Goal: Check status: Check status

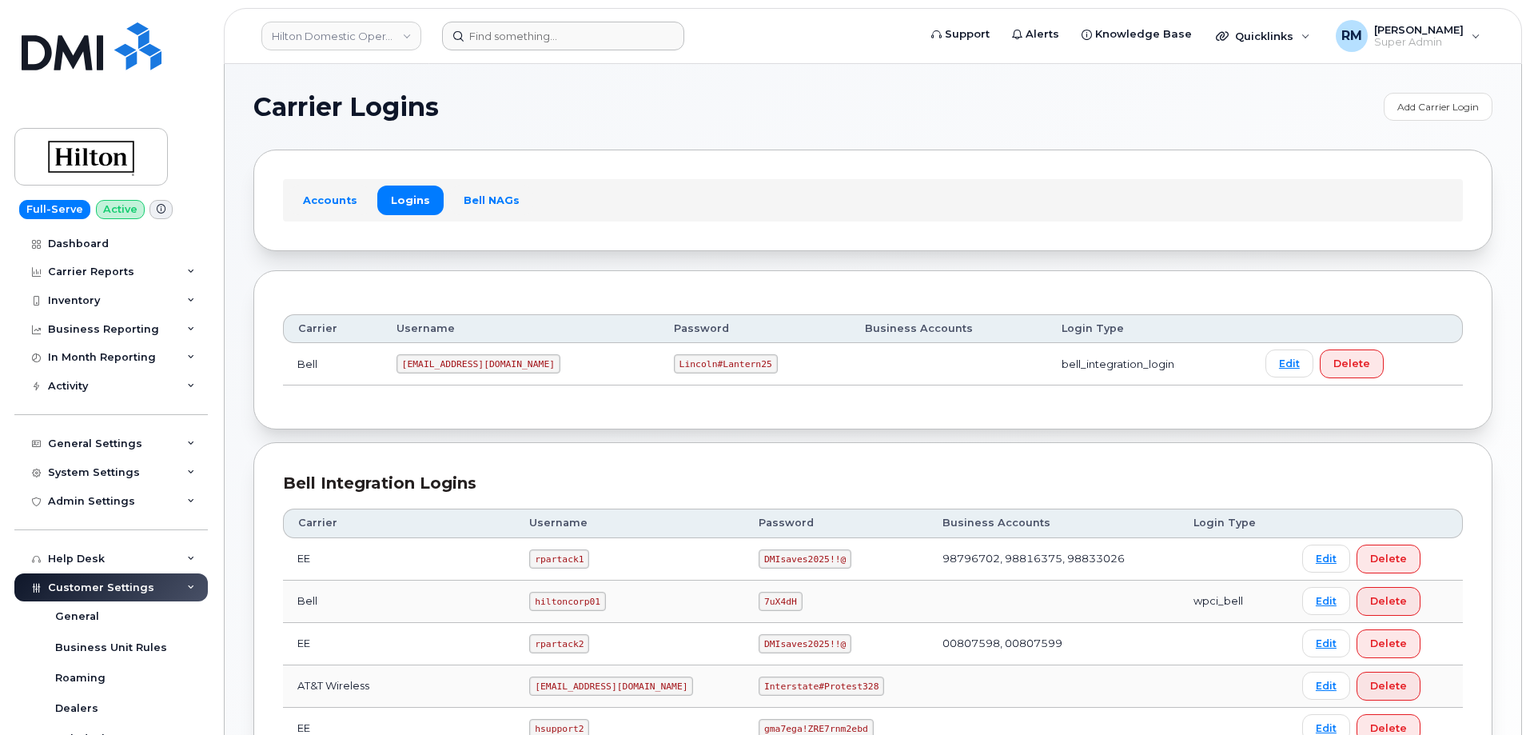
scroll to position [400, 0]
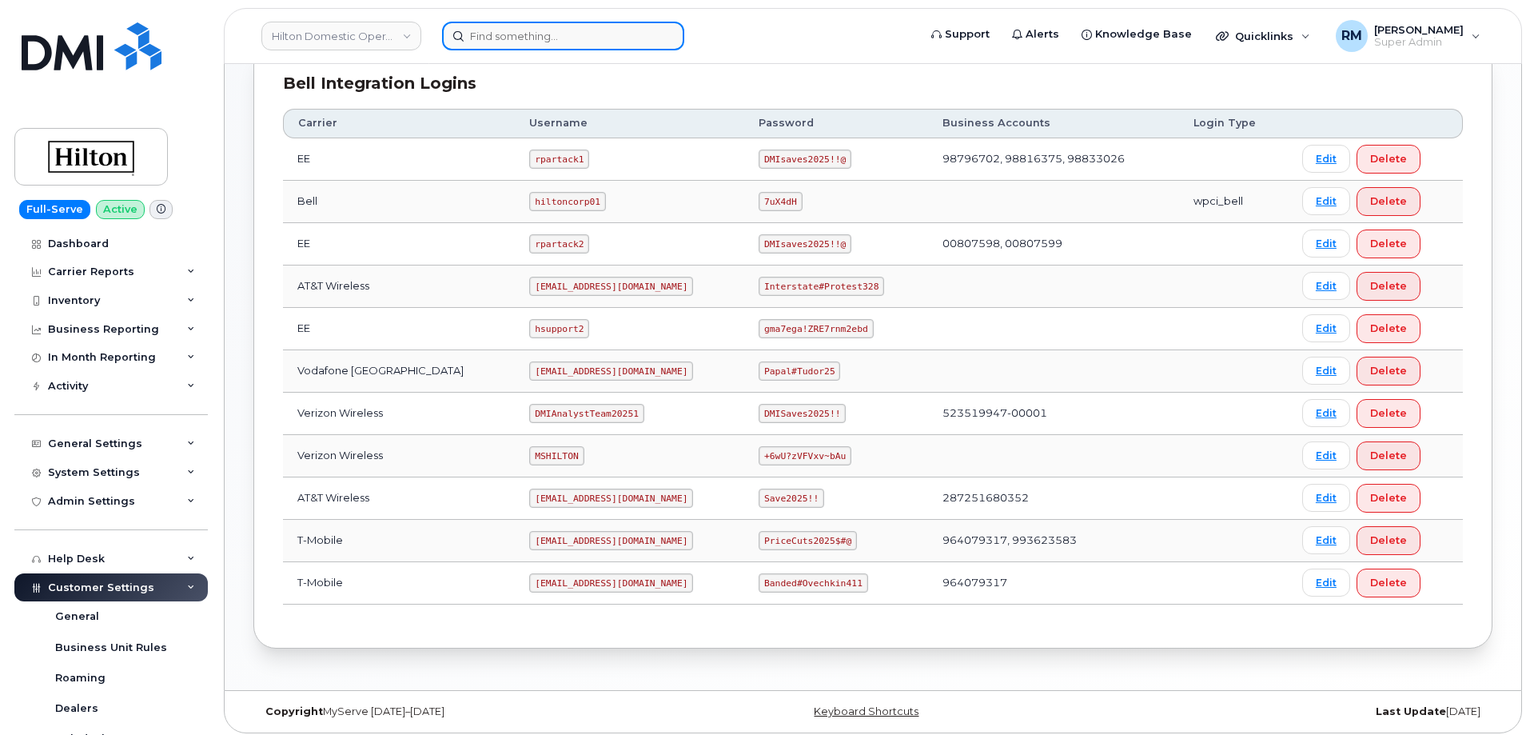
click at [525, 39] on input at bounding box center [563, 36] width 242 height 29
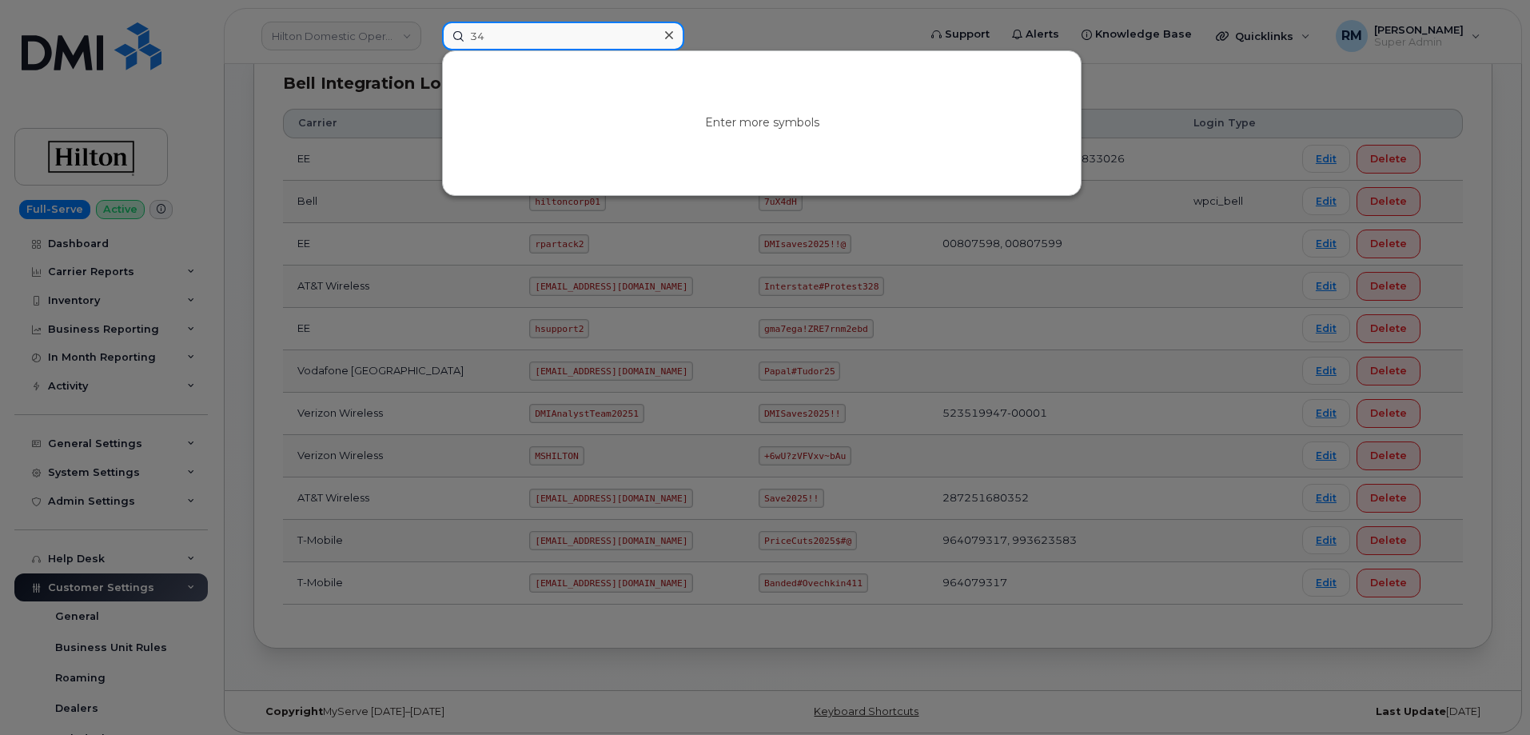
click at [474, 35] on input "34" at bounding box center [563, 36] width 242 height 29
click at [474, 34] on input "34" at bounding box center [563, 36] width 242 height 29
type input "4345791363"
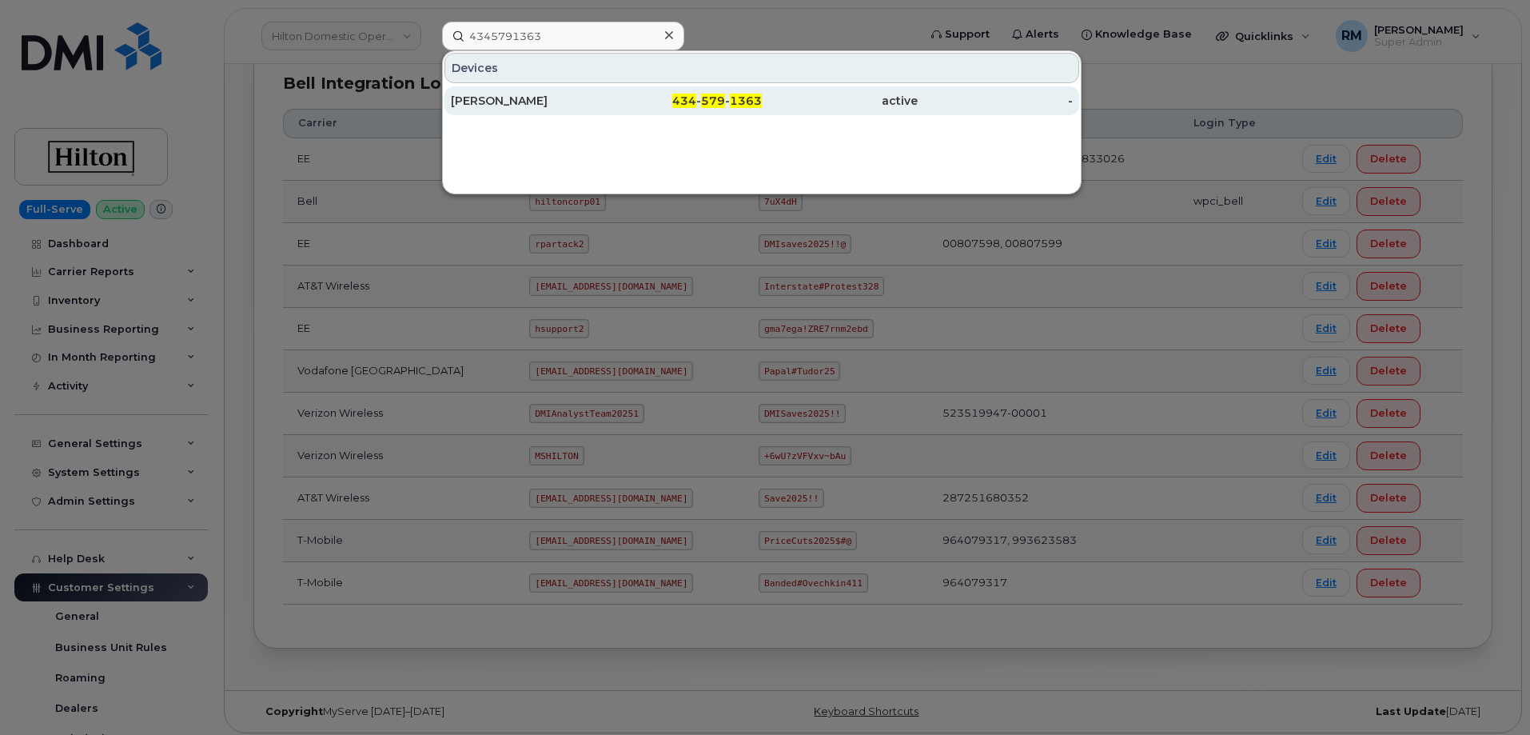
click at [534, 98] on div "CAROL MARKS" at bounding box center [529, 101] width 156 height 16
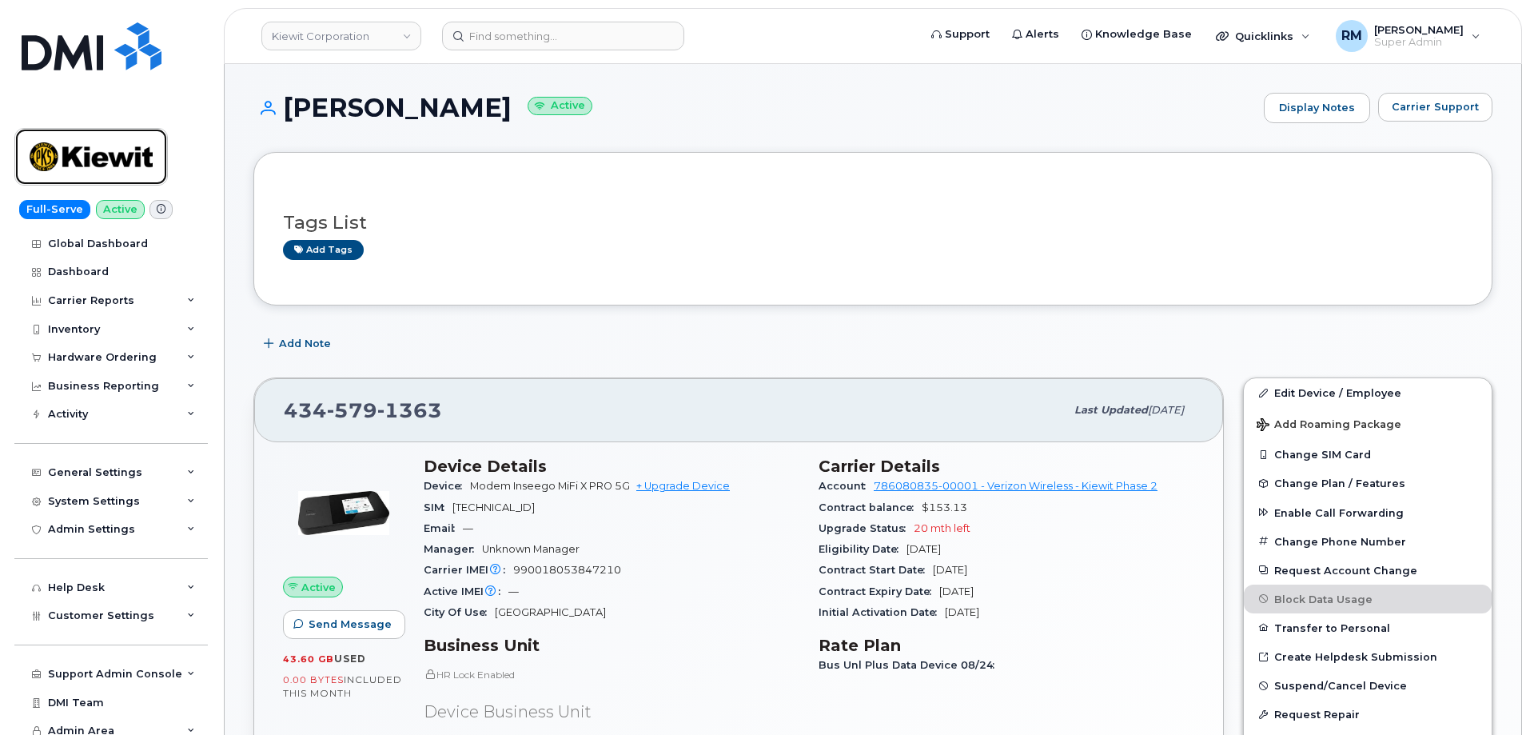
click at [78, 158] on img at bounding box center [91, 157] width 123 height 46
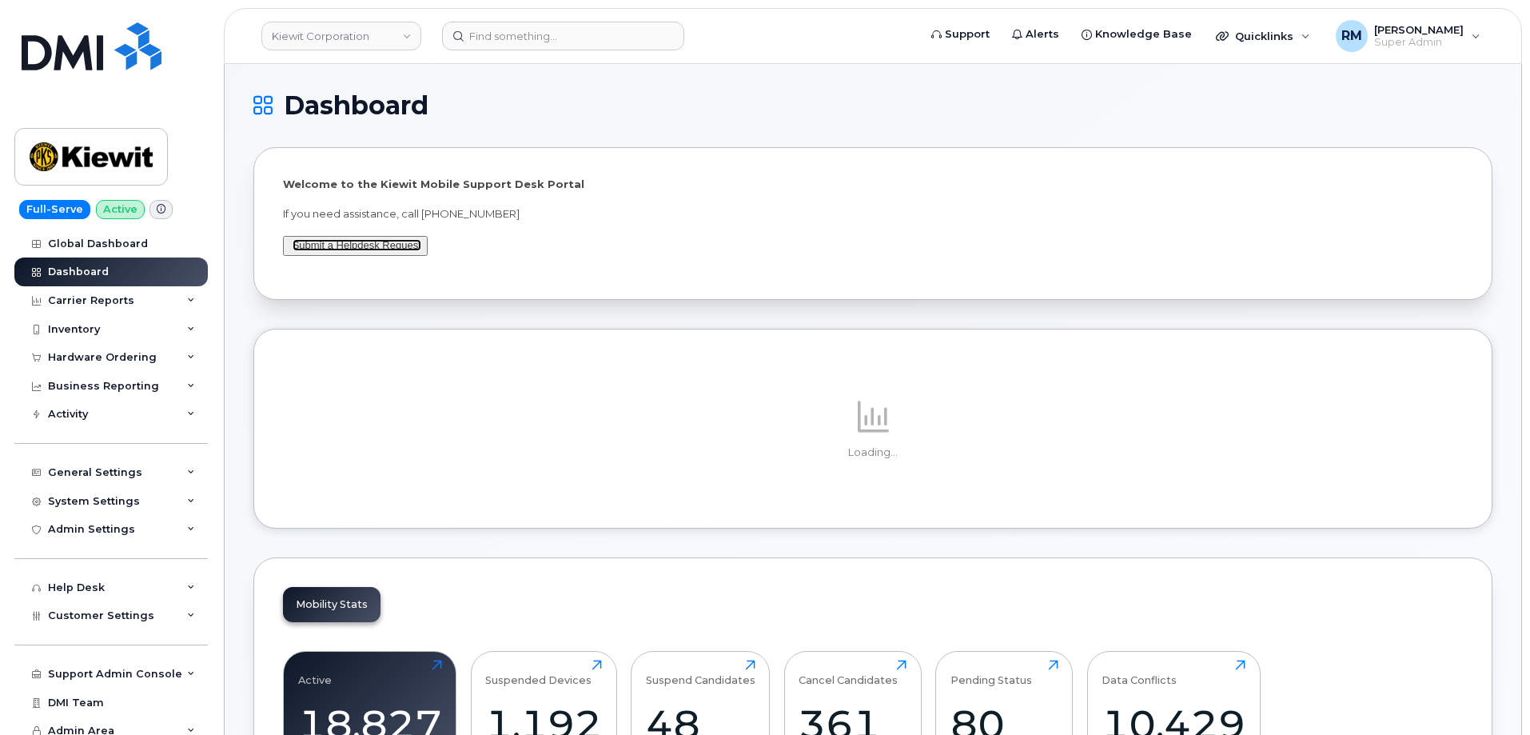
click at [344, 245] on link "Submit a Helpdesk Request" at bounding box center [357, 245] width 129 height 12
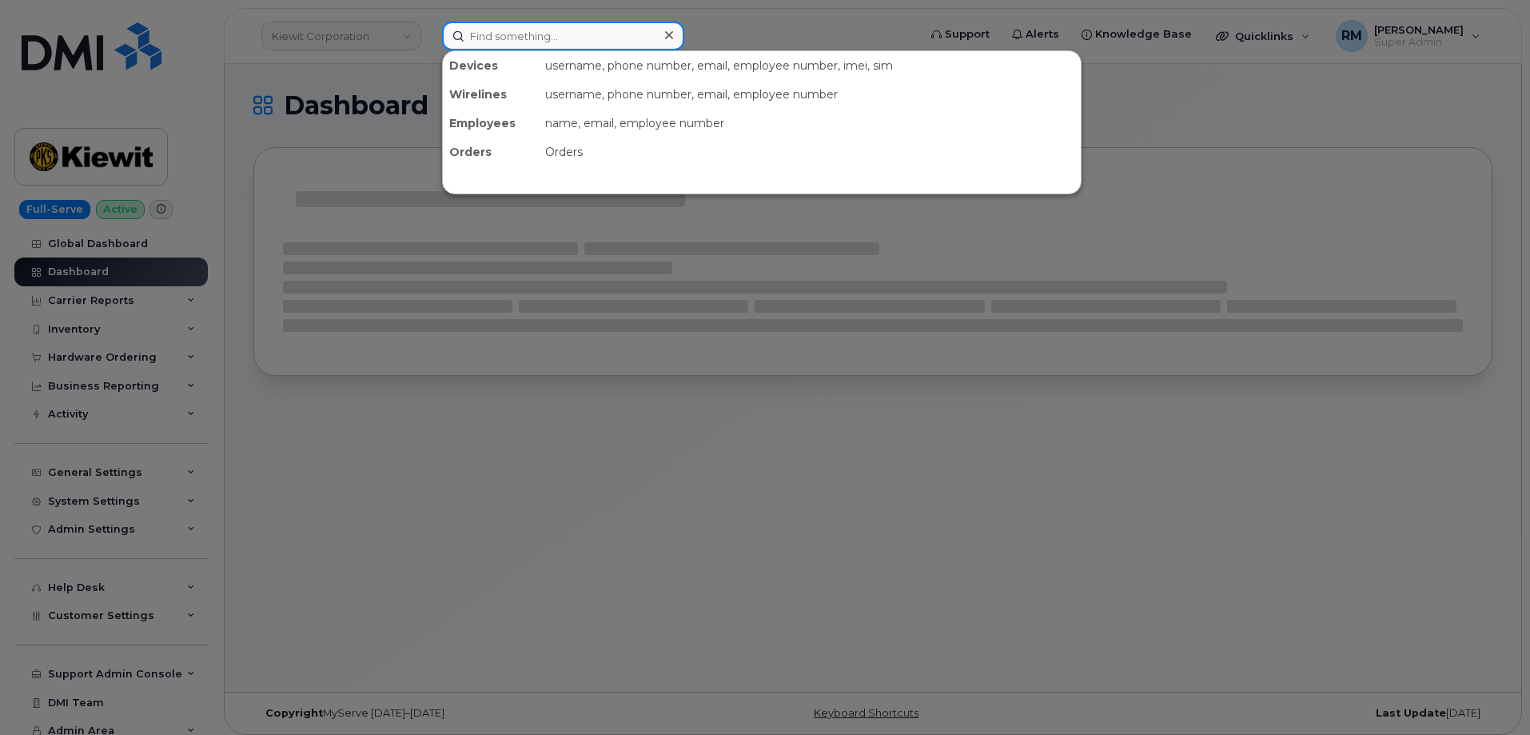
click at [490, 35] on input at bounding box center [563, 36] width 242 height 29
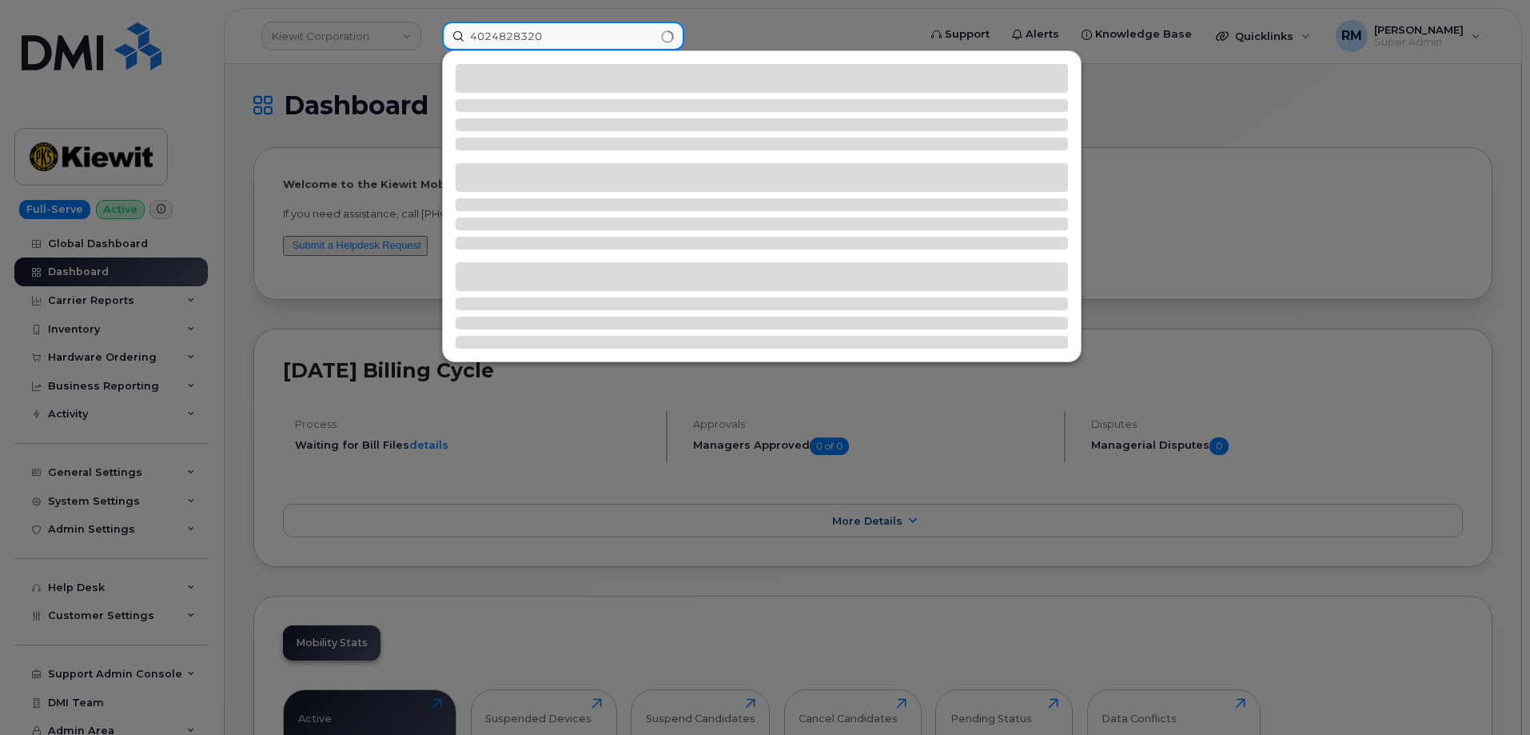
type input "4024828320"
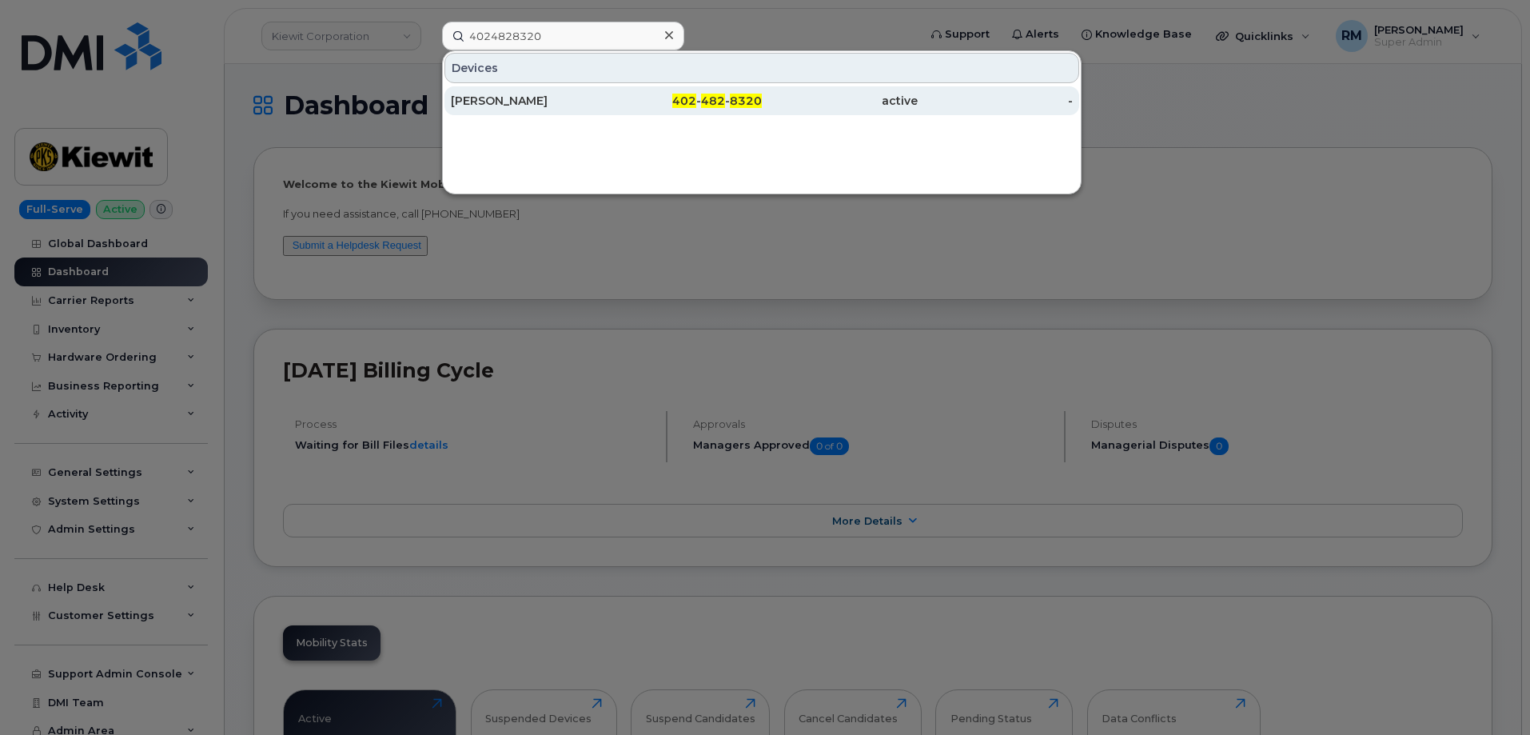
click at [497, 101] on div "[PERSON_NAME]" at bounding box center [529, 101] width 156 height 16
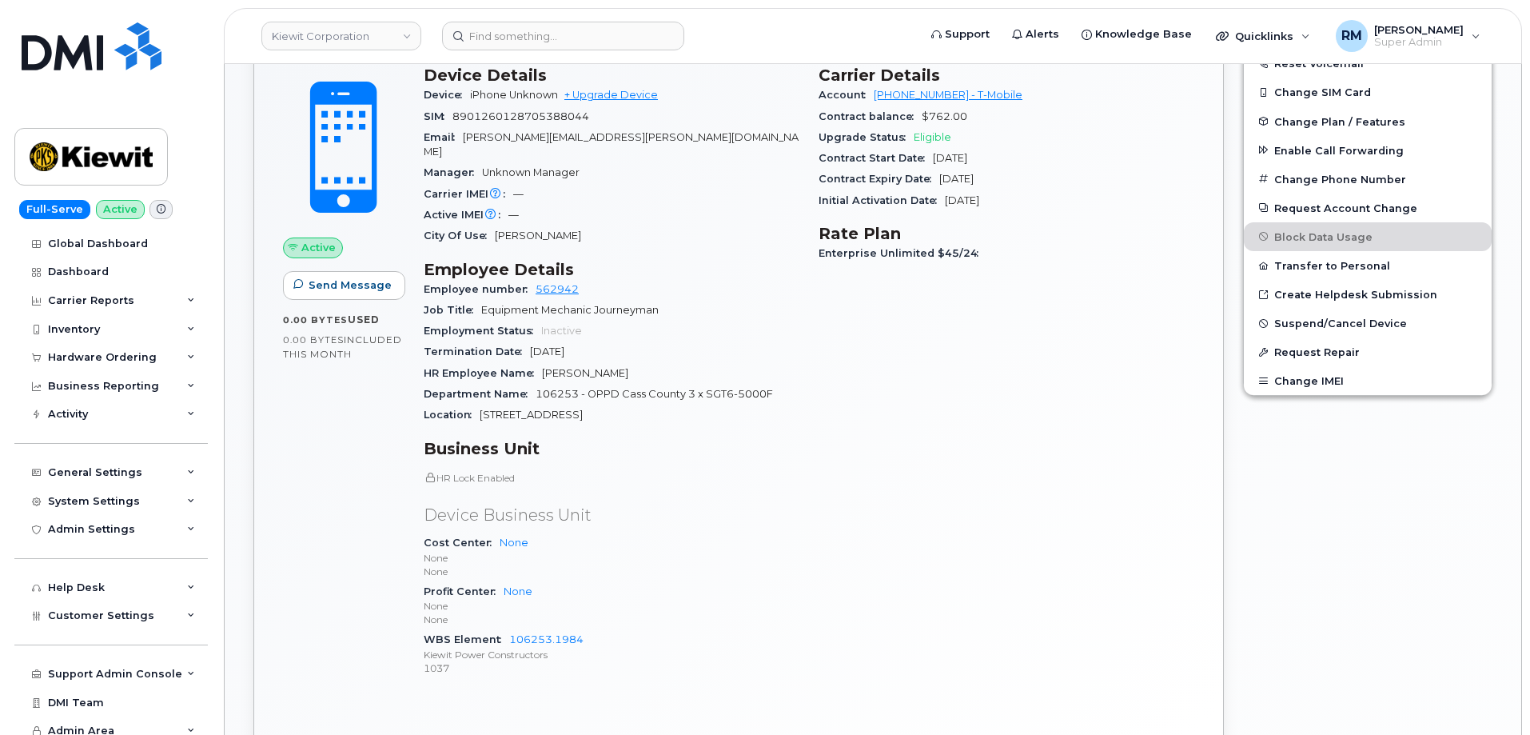
scroll to position [528, 0]
drag, startPoint x: 606, startPoint y: 337, endPoint x: 518, endPoint y: 341, distance: 88.0
click at [518, 341] on div "Termination Date [DATE]" at bounding box center [612, 351] width 376 height 21
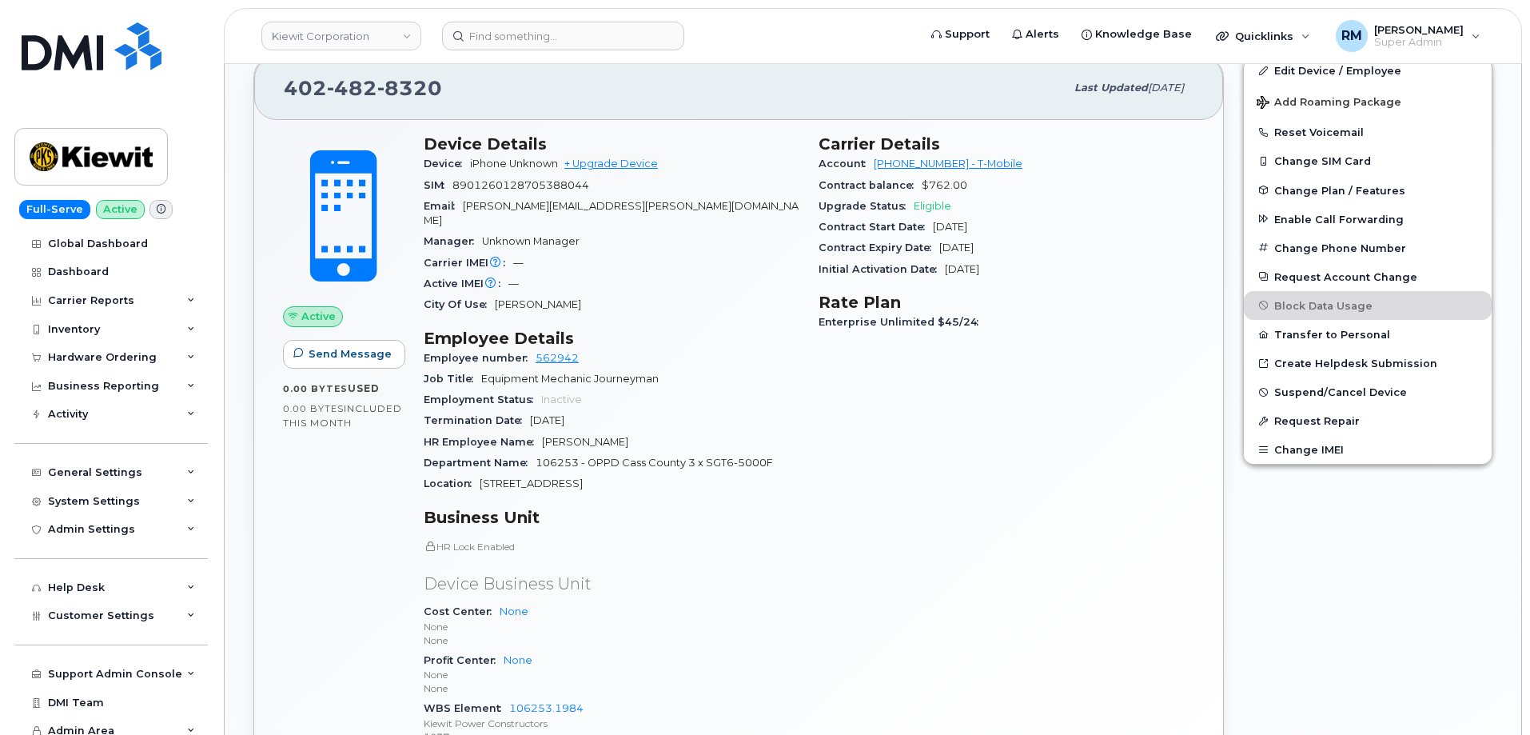
scroll to position [368, 0]
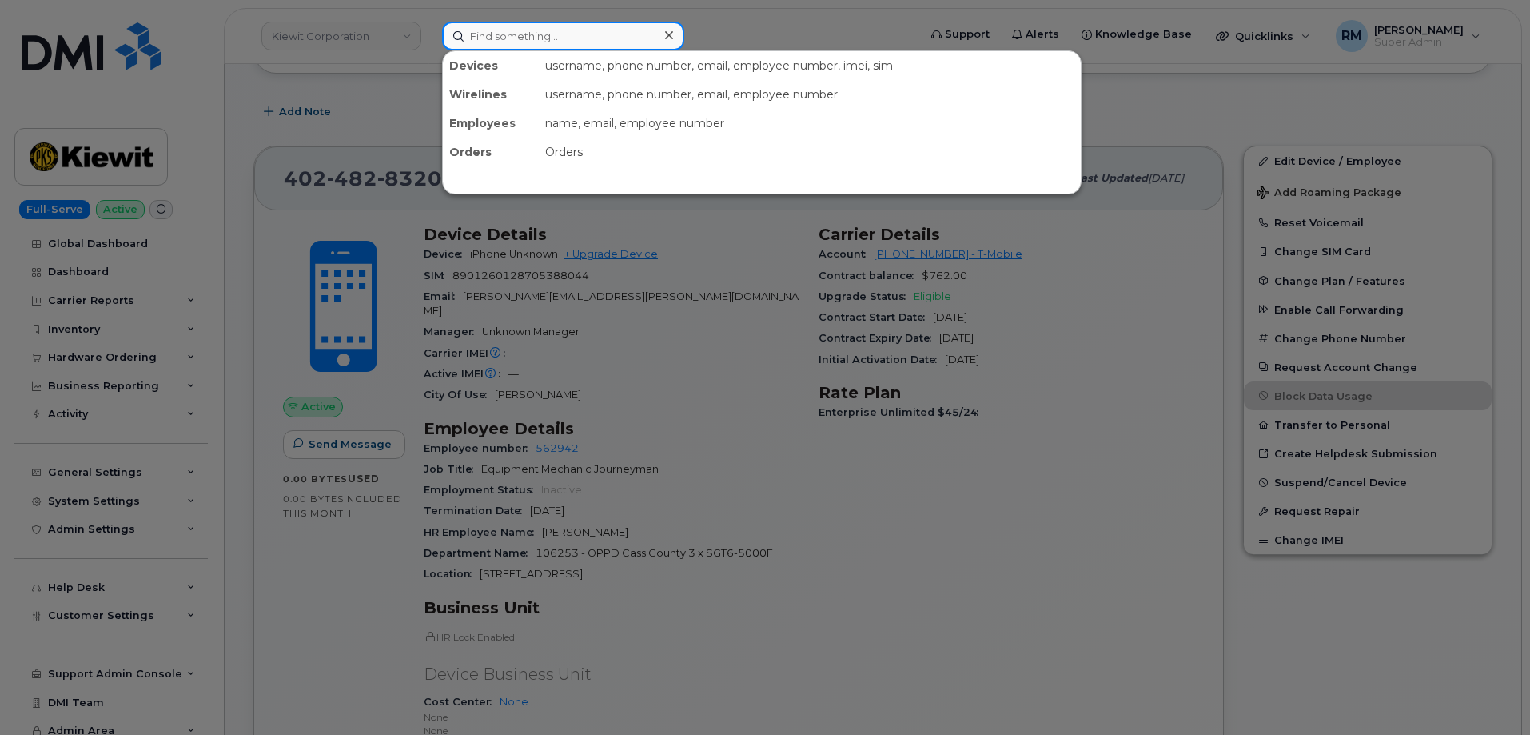
click at [525, 44] on input at bounding box center [563, 36] width 242 height 29
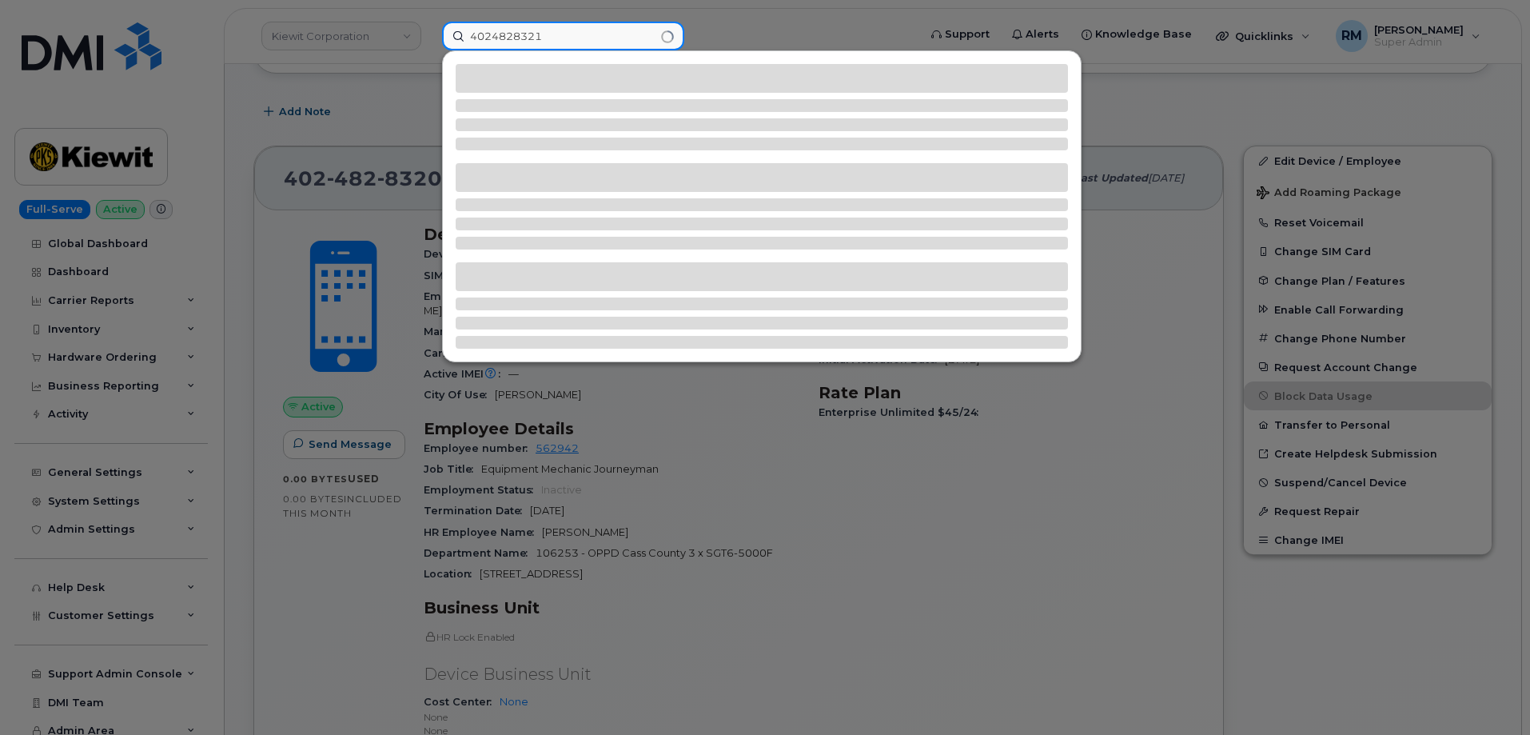
type input "4024828321"
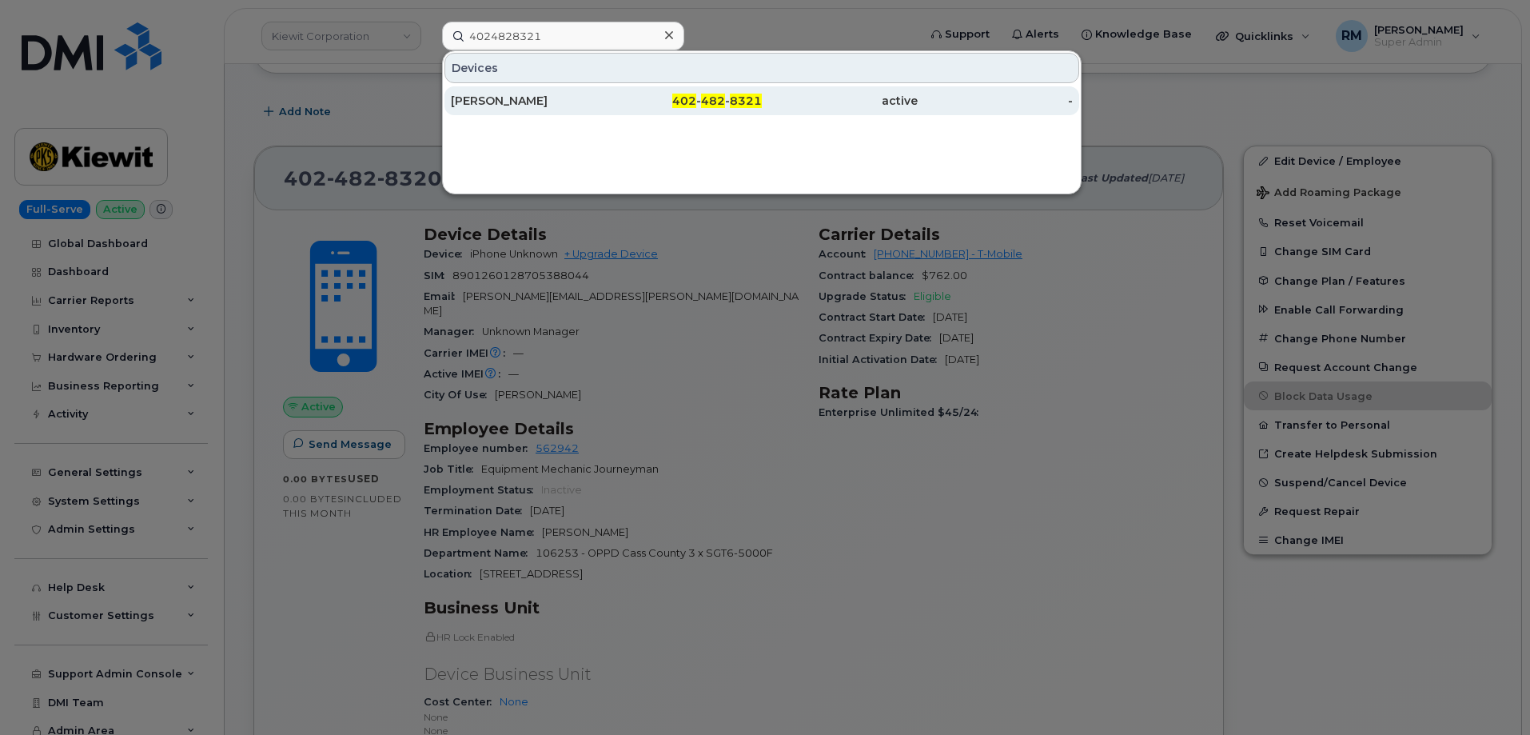
click at [498, 103] on div "[PERSON_NAME]" at bounding box center [529, 101] width 156 height 16
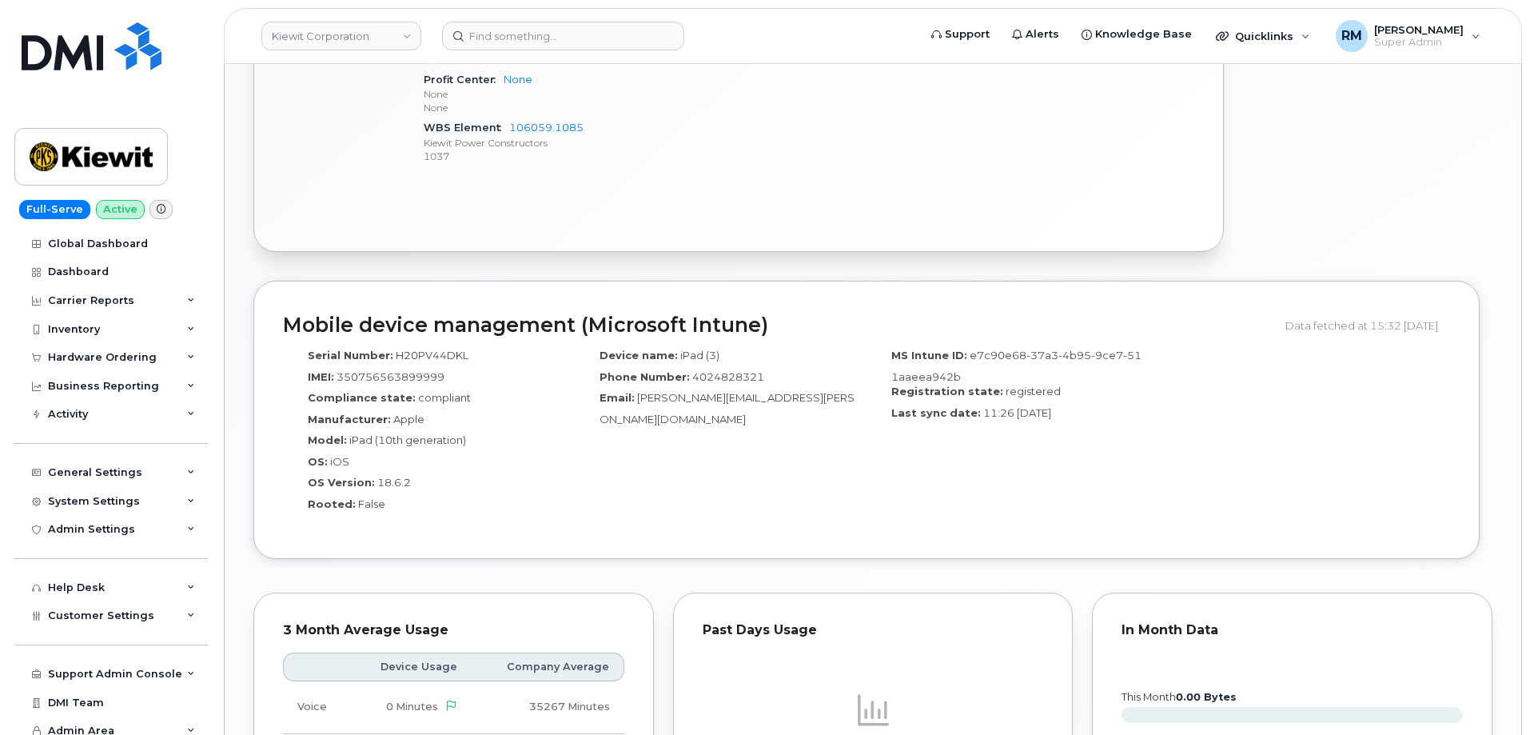
scroll to position [1039, 0]
drag, startPoint x: 637, startPoint y: 385, endPoint x: 806, endPoint y: 386, distance: 168.7
click at [806, 389] on div "Email: Charles.Sawyer1@Kiewit.com" at bounding box center [721, 407] width 268 height 36
click at [553, 42] on input at bounding box center [563, 36] width 242 height 29
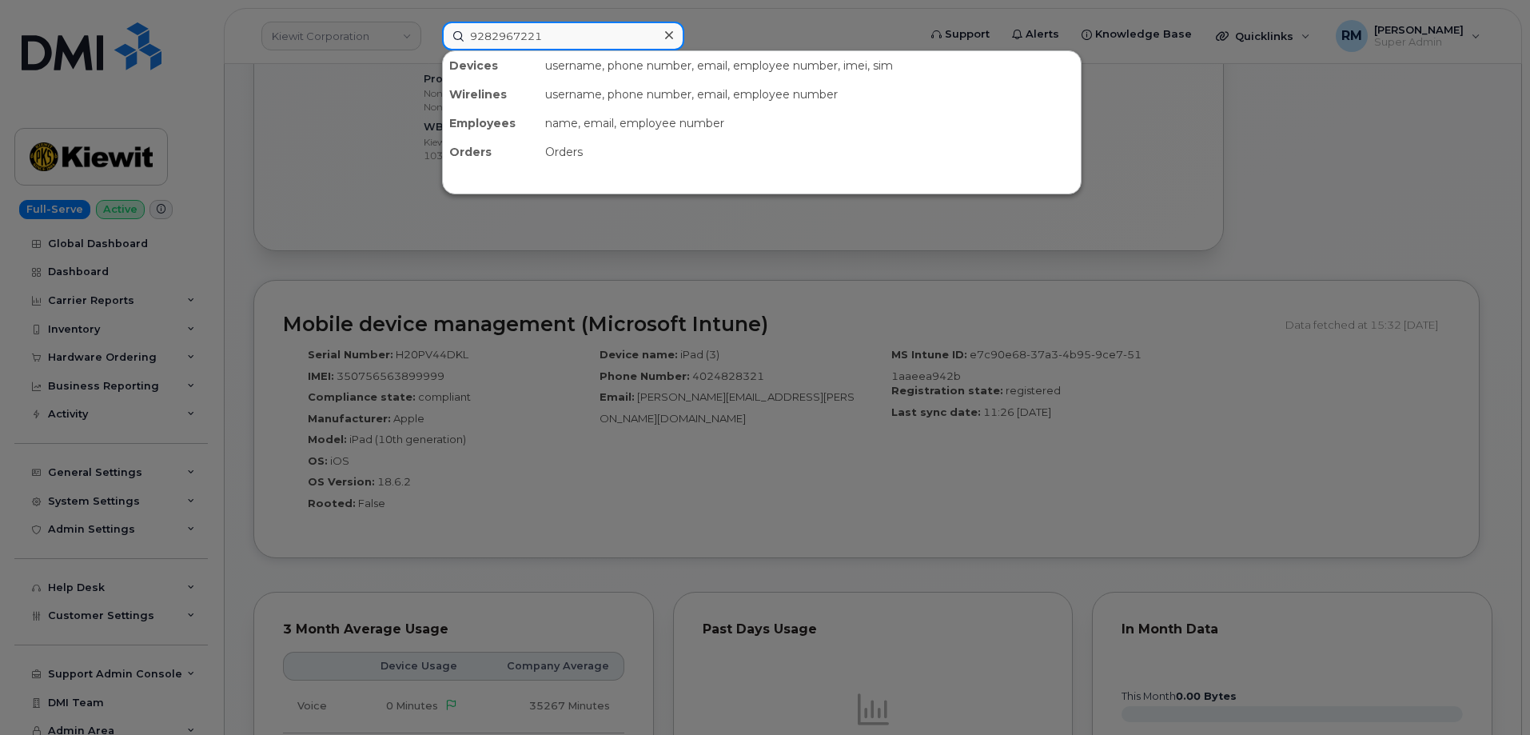
type input "9282967221"
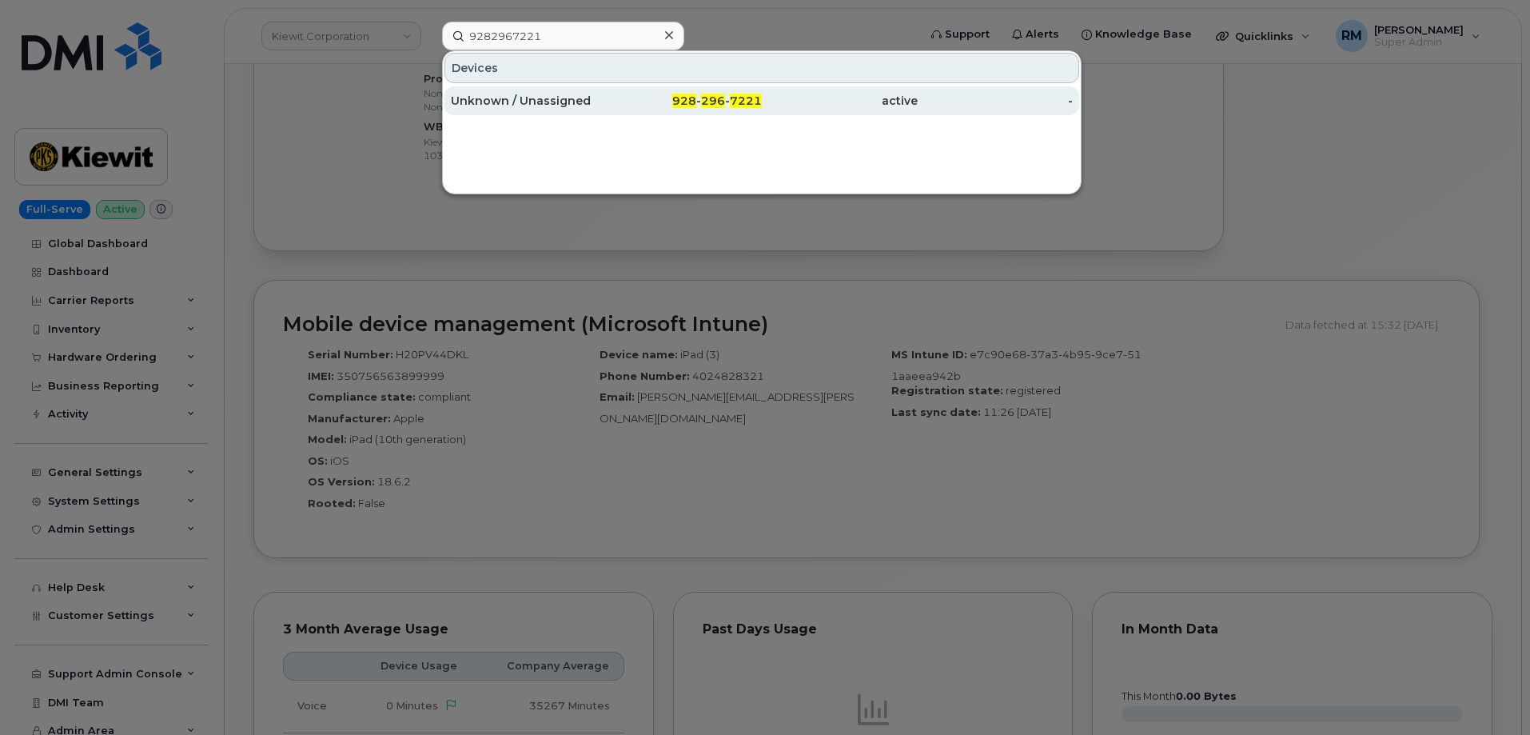
click at [557, 96] on div "Unknown / Unassigned" at bounding box center [529, 101] width 156 height 16
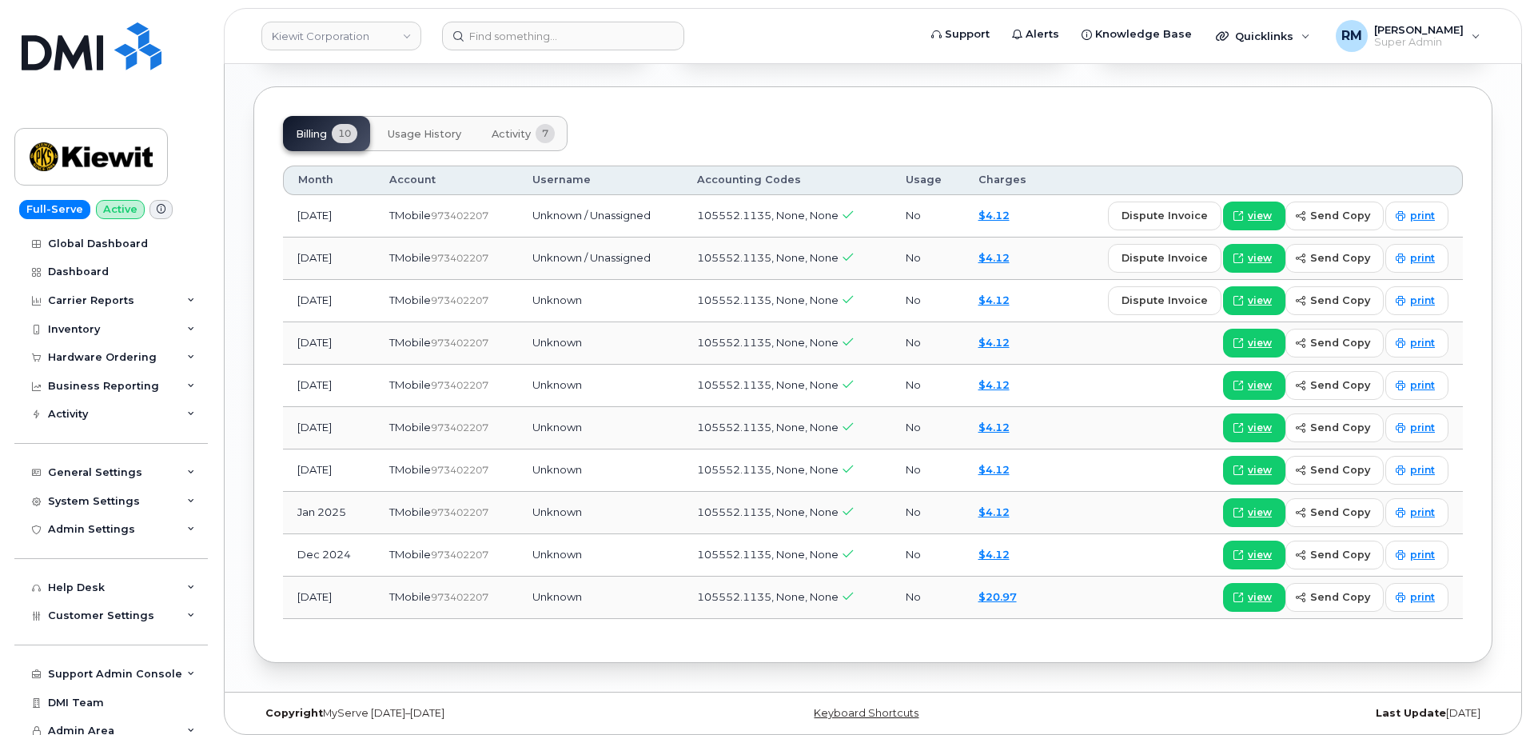
scroll to position [1229, 0]
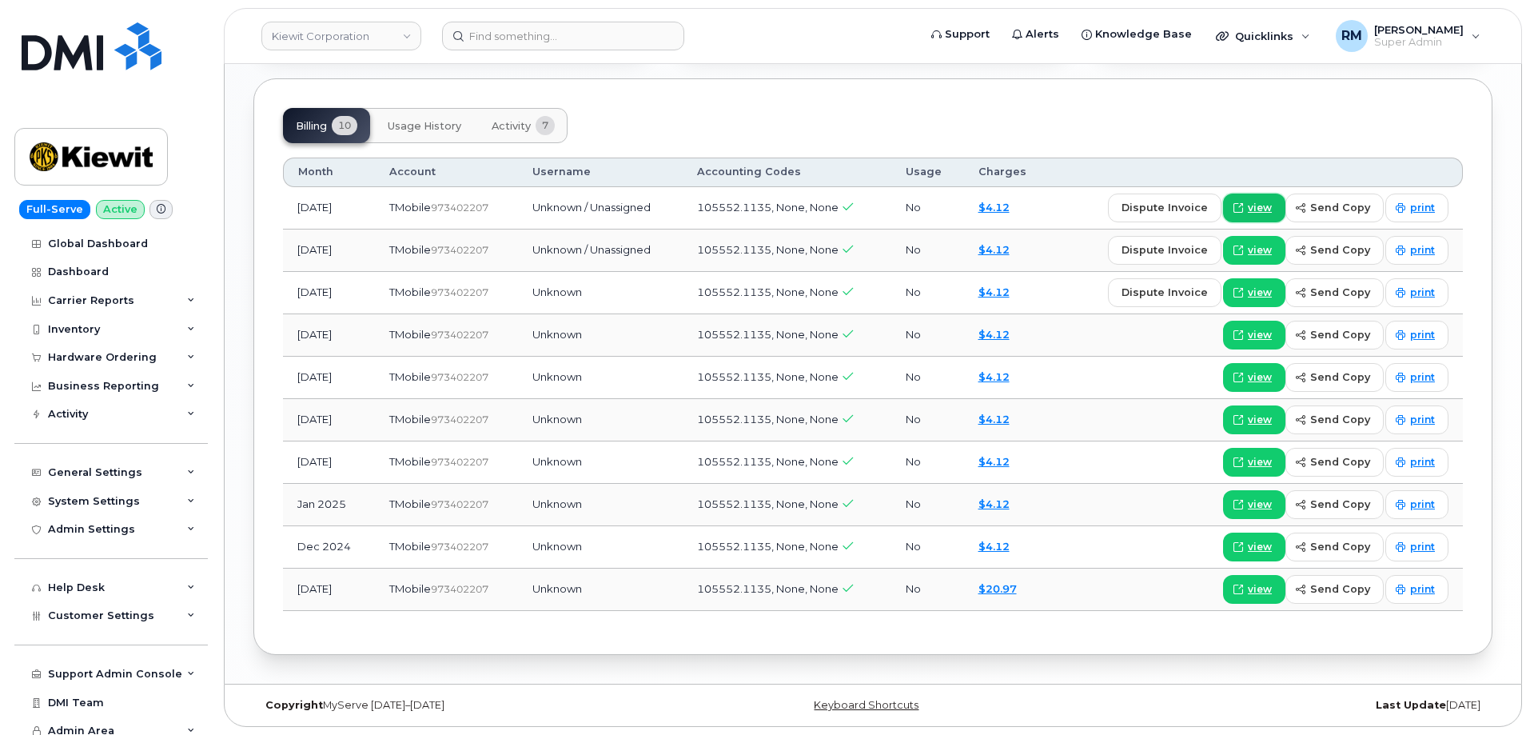
click at [1246, 209] on span at bounding box center [1238, 208] width 14 height 14
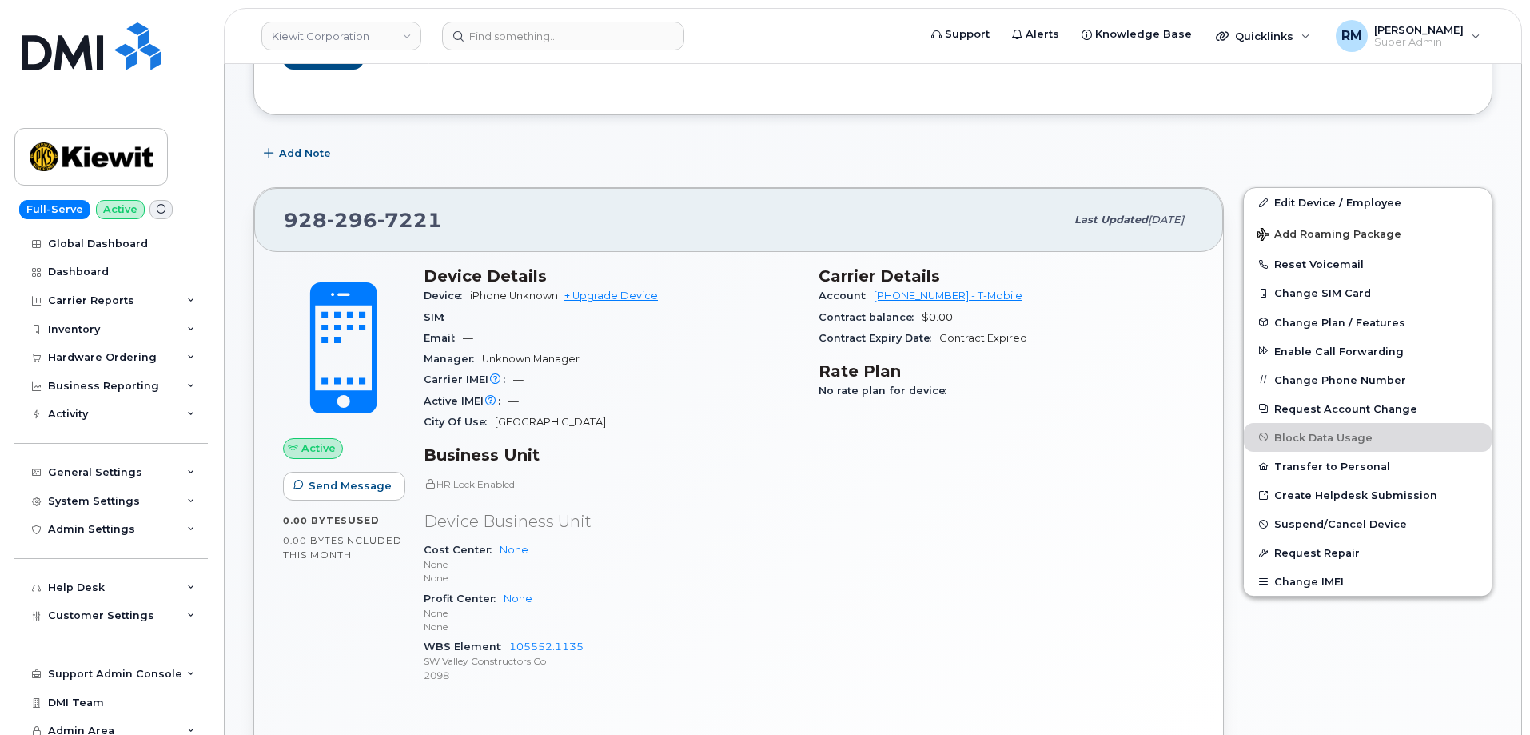
scroll to position [0, 0]
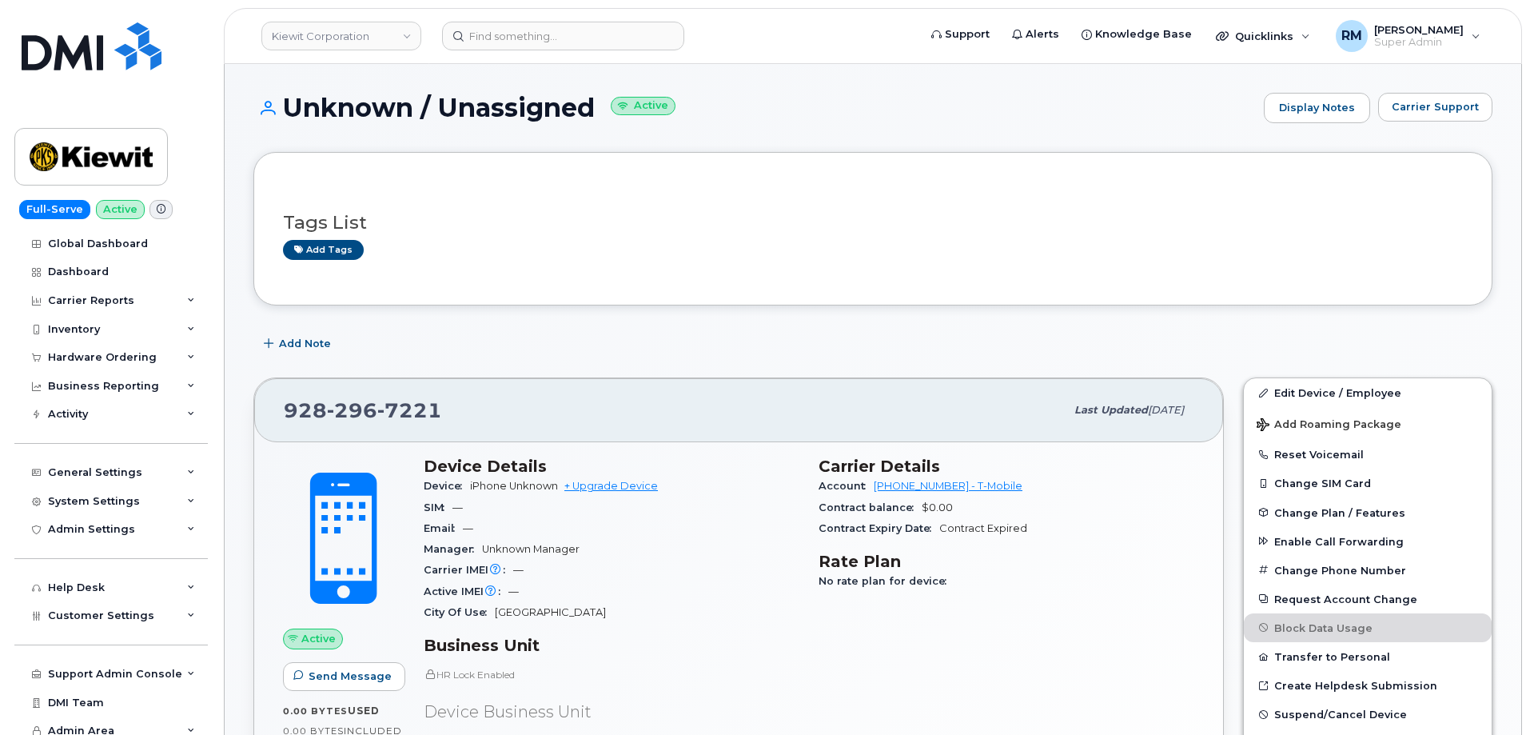
click at [670, 231] on h3 "Tags List" at bounding box center [873, 223] width 1180 height 20
click at [563, 218] on h3 "Tags List" at bounding box center [873, 223] width 1180 height 20
click at [590, 345] on div "Add Note" at bounding box center [872, 343] width 1239 height 29
click at [527, 38] on input at bounding box center [563, 36] width 242 height 29
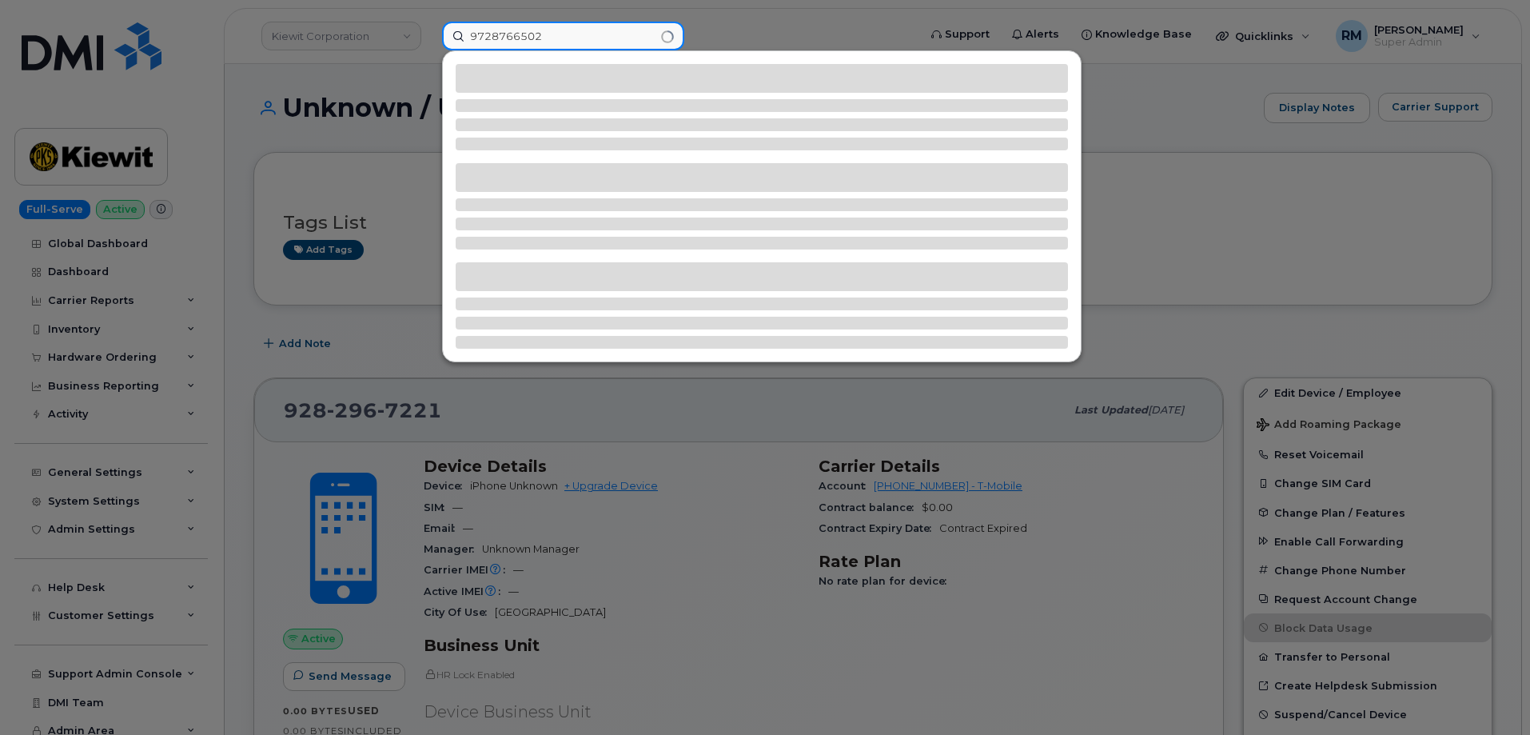
type input "9728766502"
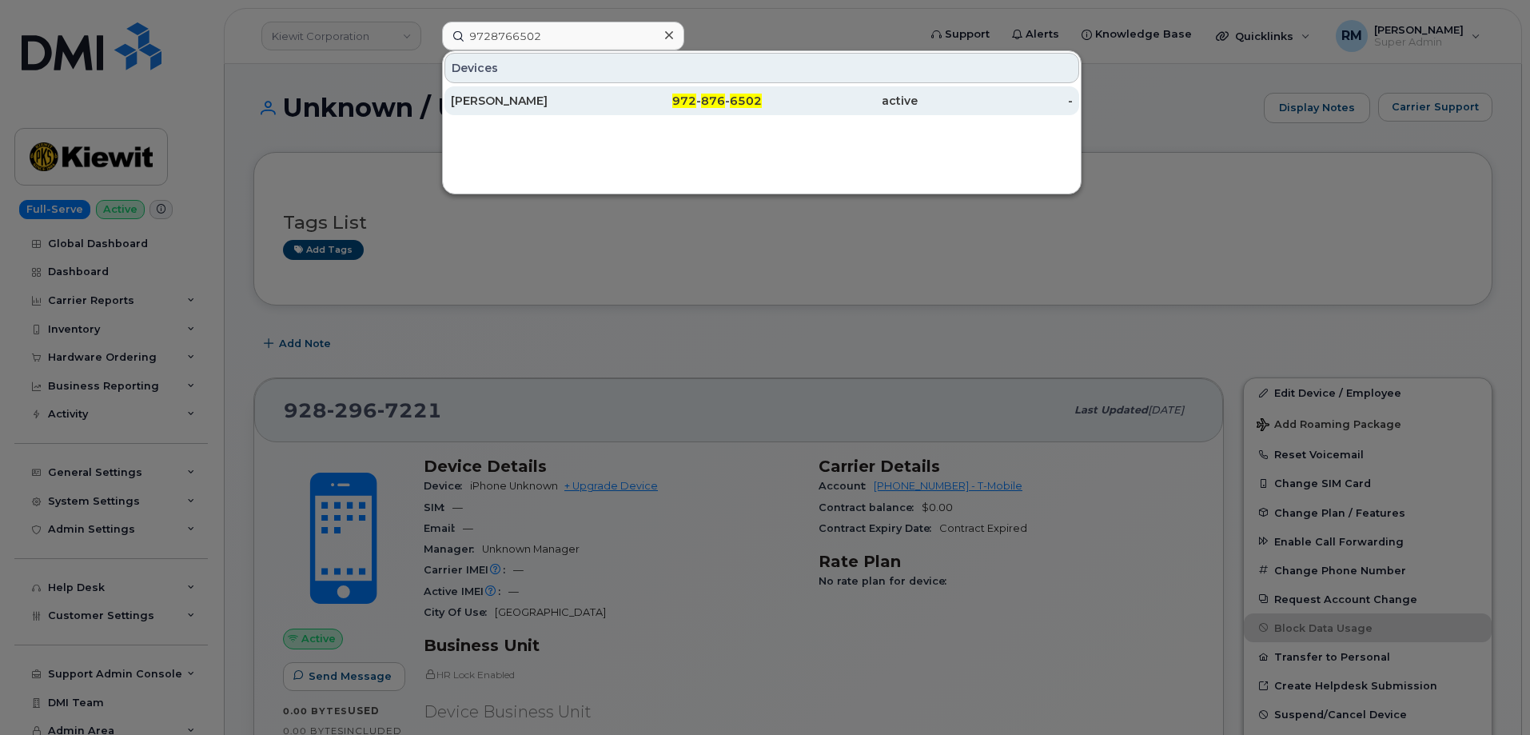
click at [553, 100] on div "PEDRO ACALA" at bounding box center [529, 101] width 156 height 16
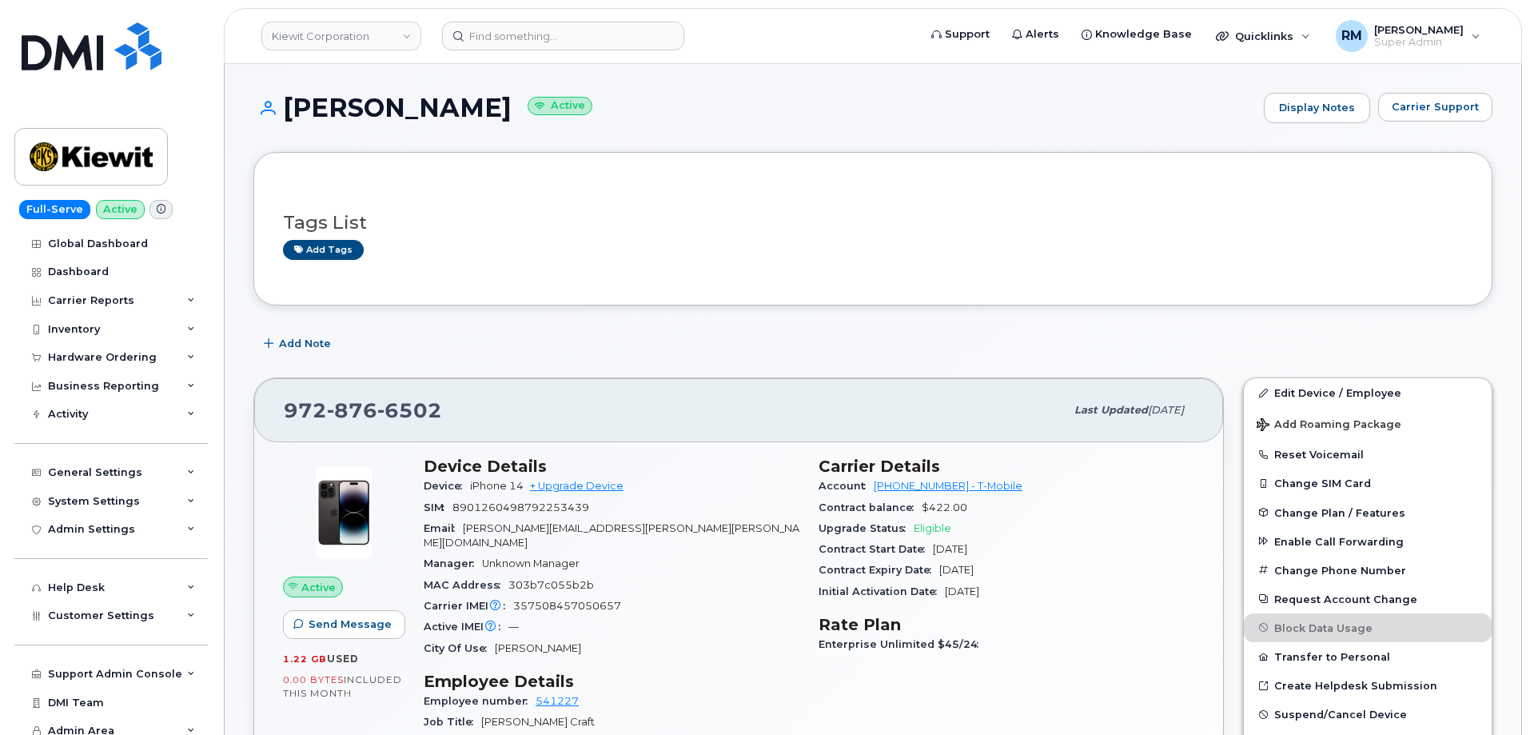
click at [627, 243] on div "Add tags" at bounding box center [866, 250] width 1167 height 20
click at [105, 356] on div "Hardware Ordering" at bounding box center [102, 357] width 109 height 13
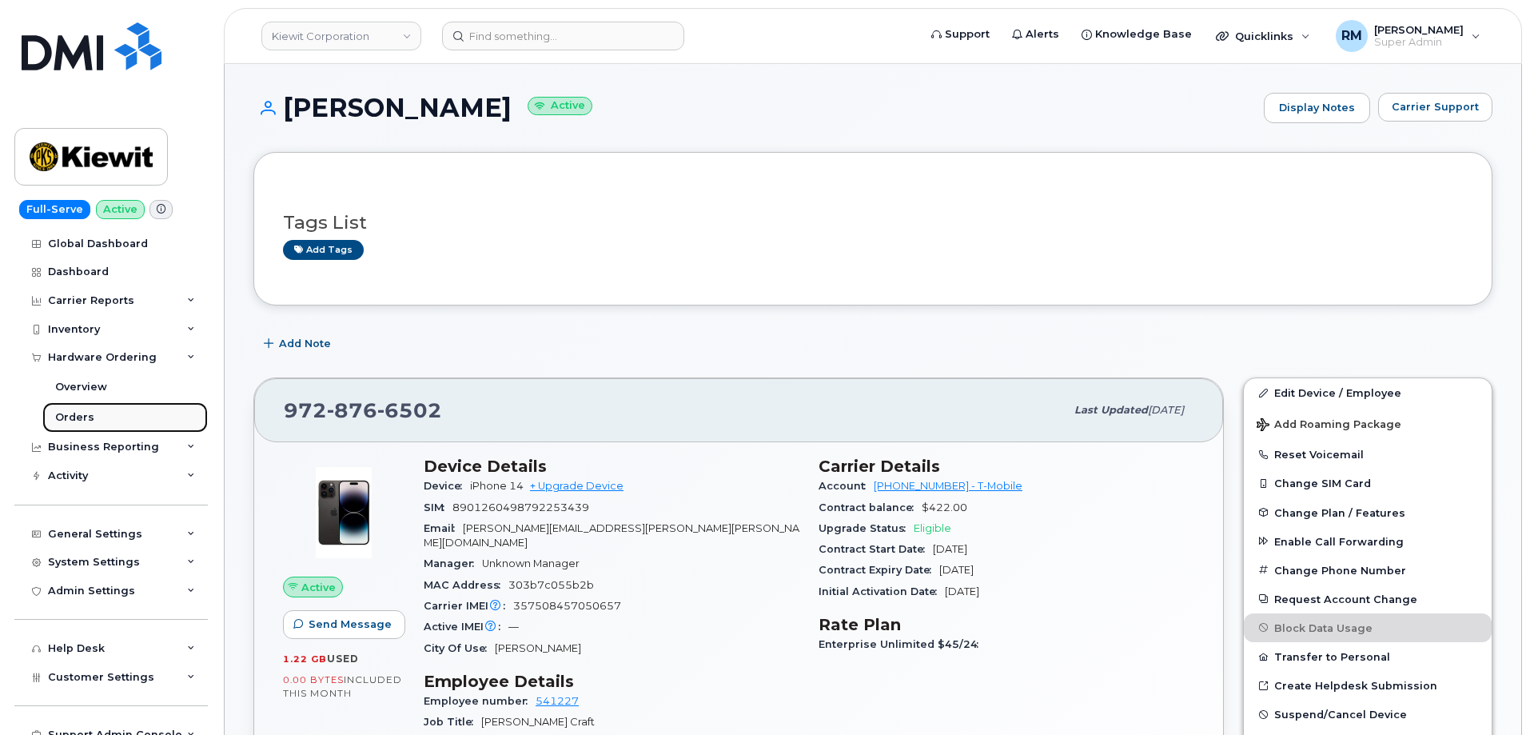
click at [86, 413] on div "Orders" at bounding box center [74, 417] width 39 height 14
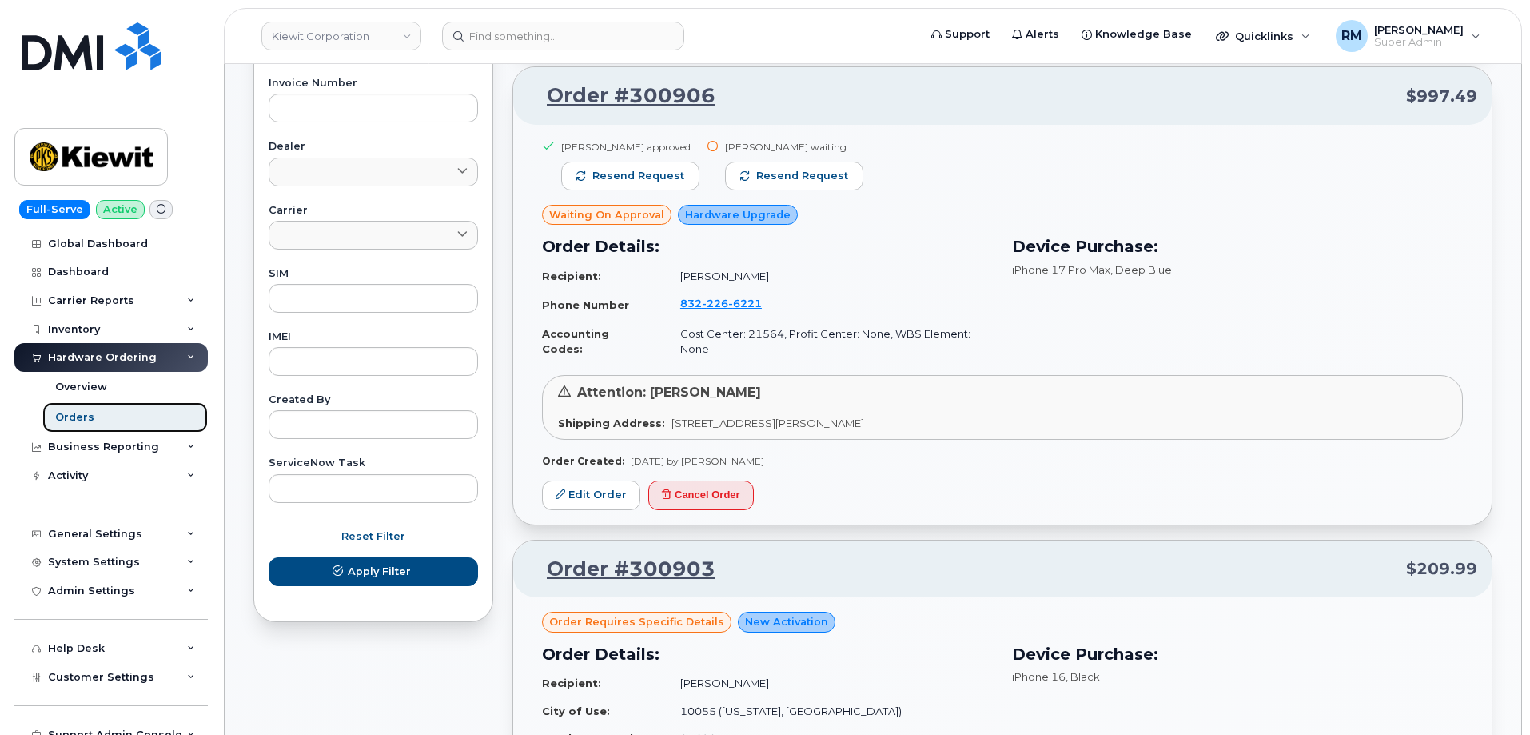
scroll to position [640, 0]
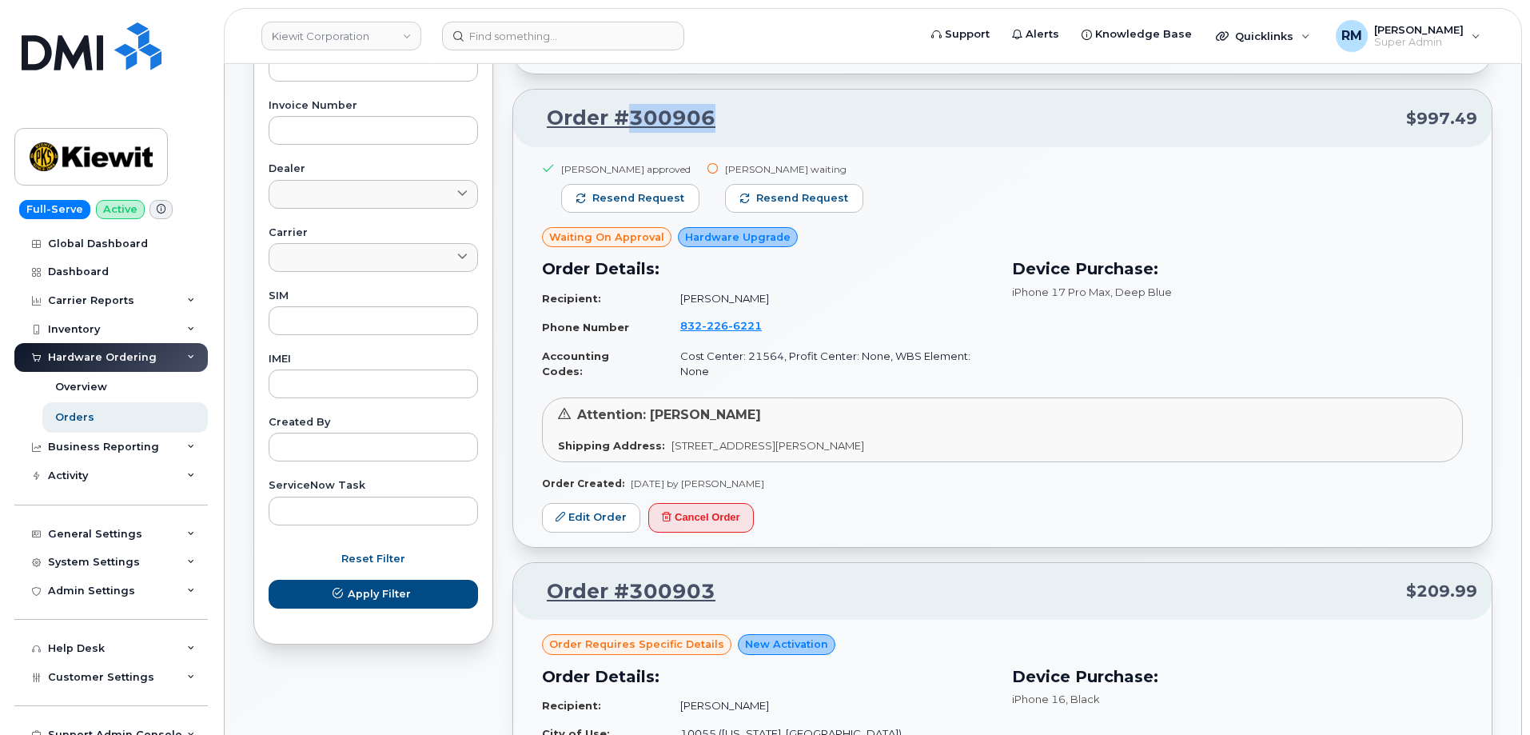
drag, startPoint x: 722, startPoint y: 121, endPoint x: 627, endPoint y: 127, distance: 95.4
click at [627, 127] on p "Order #300906 $997.49" at bounding box center [1003, 118] width 950 height 29
copy link "300906"
drag, startPoint x: 676, startPoint y: 300, endPoint x: 772, endPoint y: 300, distance: 95.1
click at [772, 300] on td "Dave Freeman" at bounding box center [829, 299] width 327 height 28
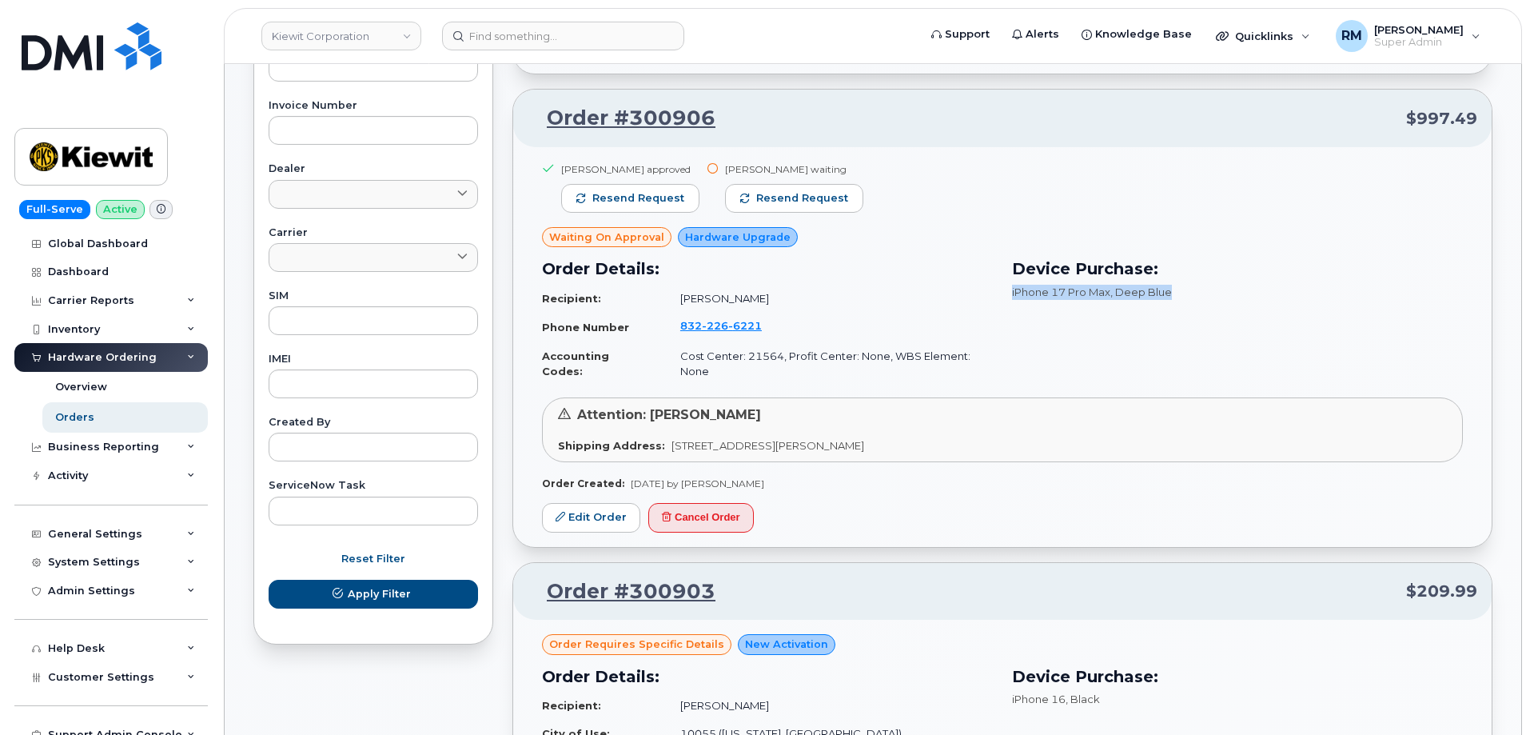
drag, startPoint x: 1007, startPoint y: 294, endPoint x: 1194, endPoint y: 297, distance: 187.9
click at [1194, 297] on div "Device Purchase: iPhone 17 Pro Max , Deep Blue" at bounding box center [1238, 320] width 470 height 147
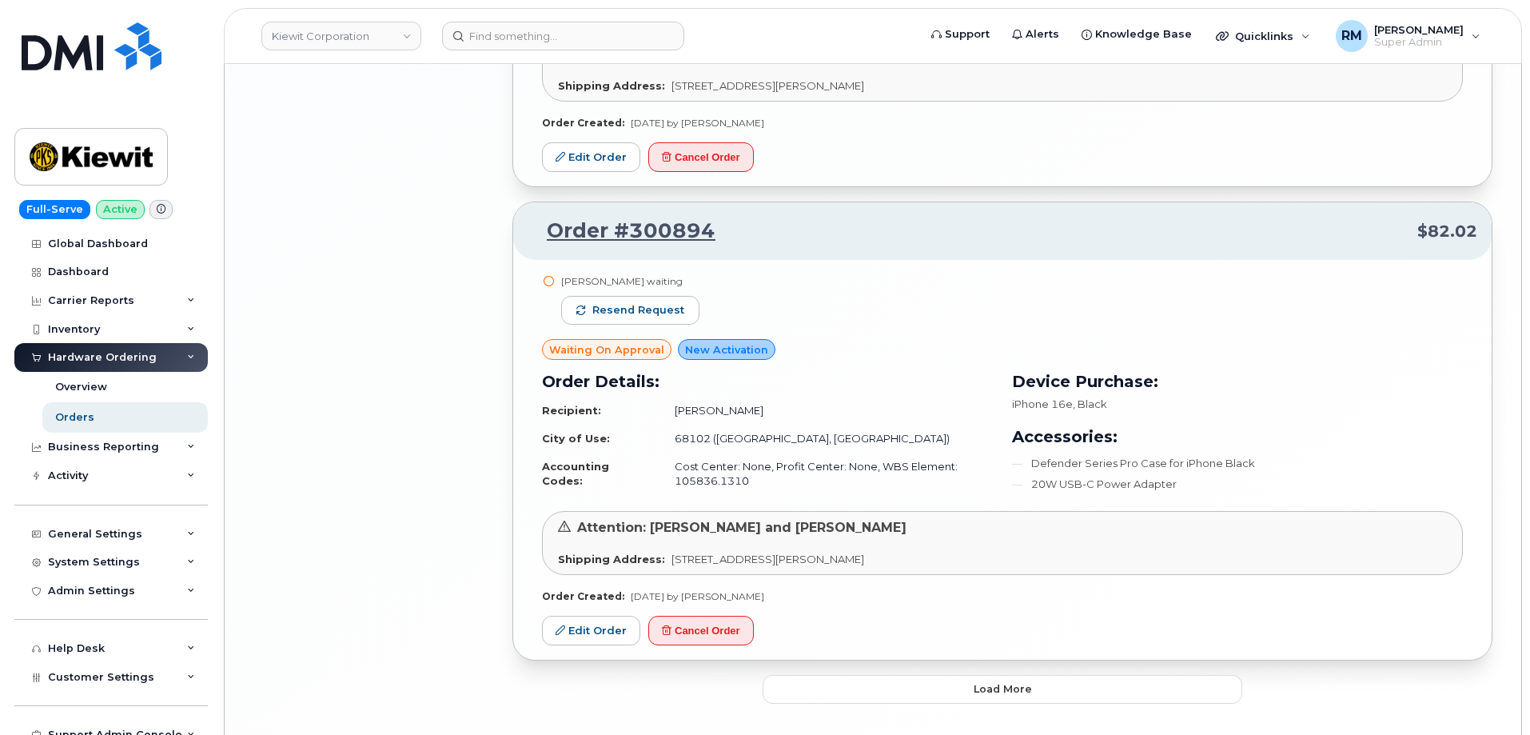
scroll to position [3469, 0]
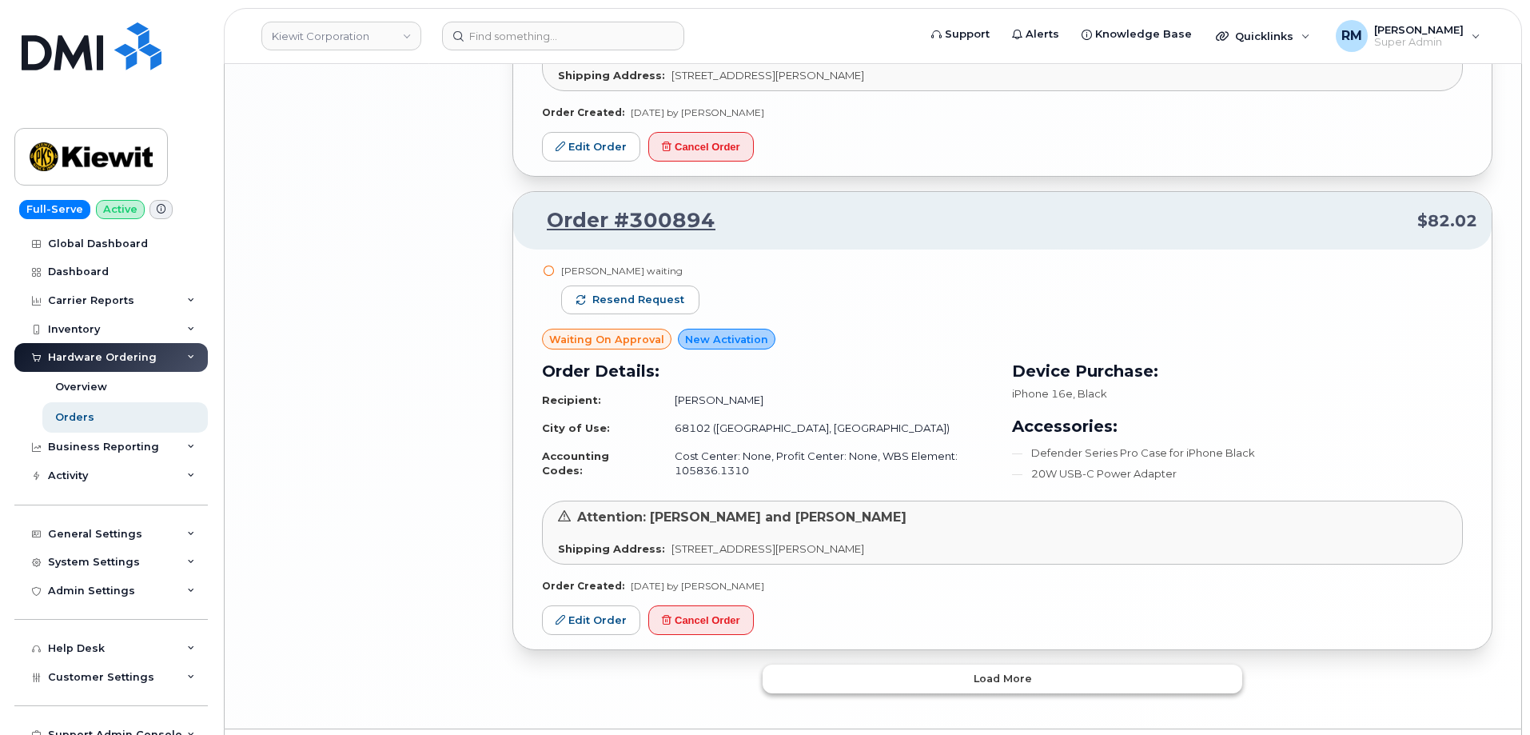
click at [980, 671] on span "Load more" at bounding box center [1003, 678] width 58 height 15
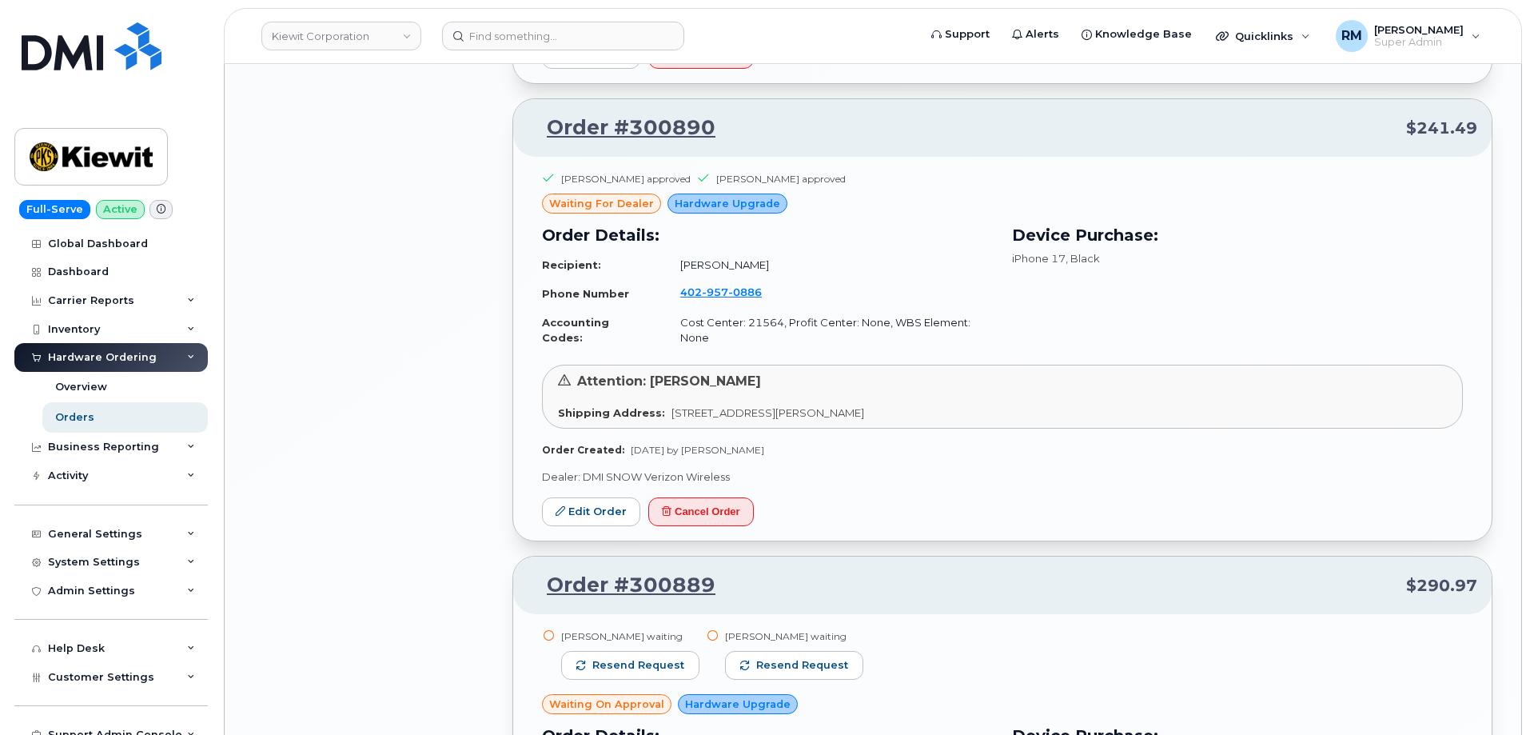
scroll to position [4508, 0]
drag, startPoint x: 722, startPoint y: 80, endPoint x: 628, endPoint y: 85, distance: 93.7
click at [628, 113] on p "Order #300890 $241.49" at bounding box center [1003, 127] width 950 height 29
copy link "300890"
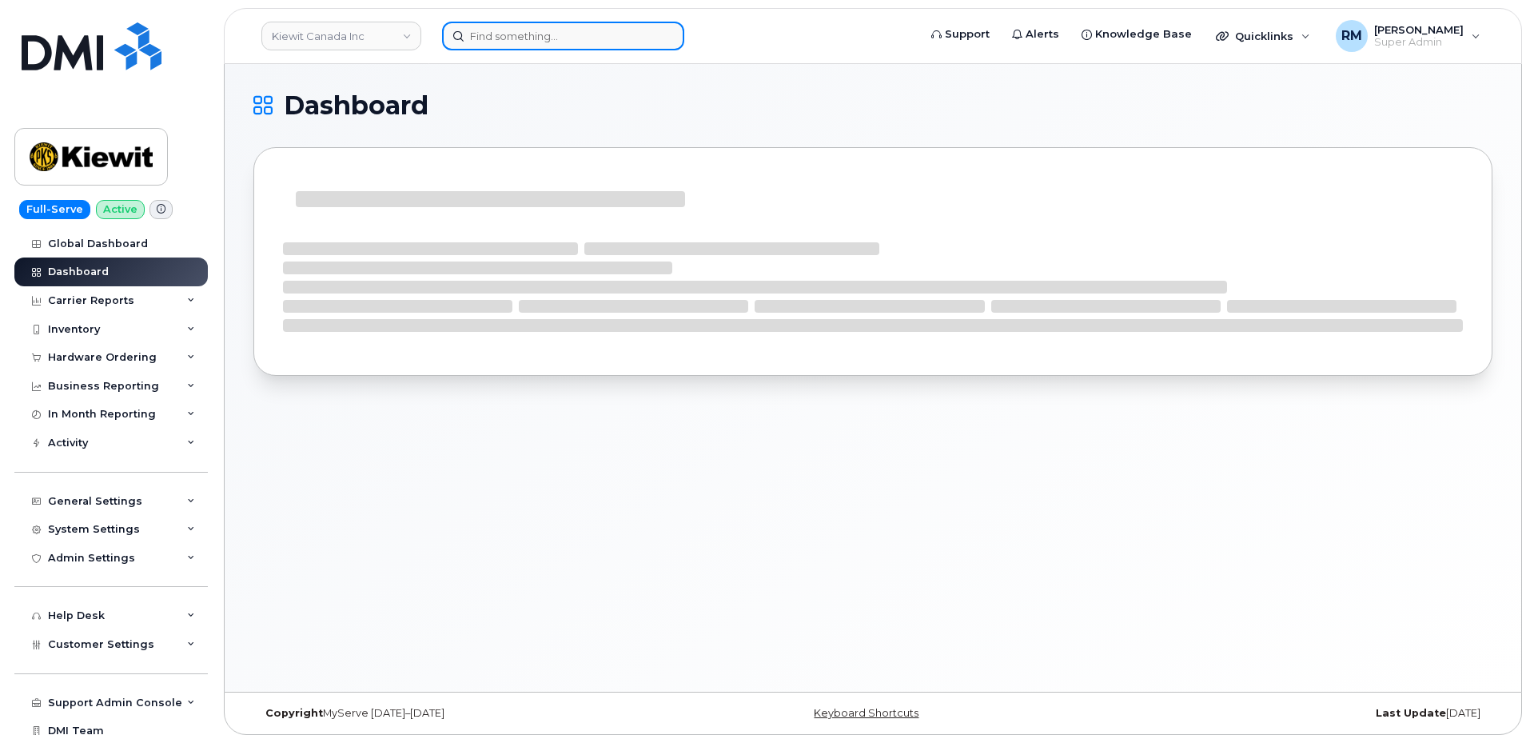
click at [489, 32] on input at bounding box center [563, 36] width 242 height 29
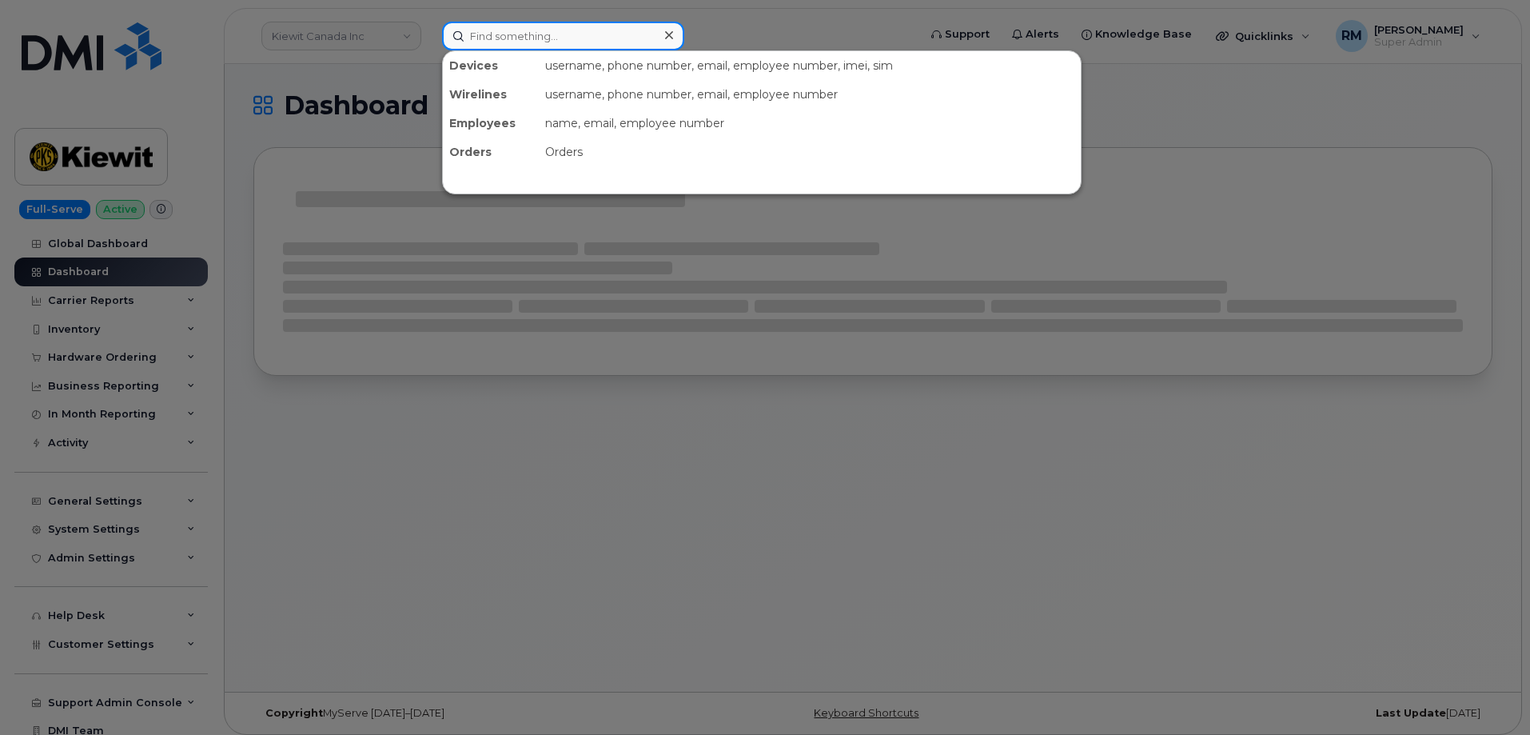
paste input "300302"
type input "300302"
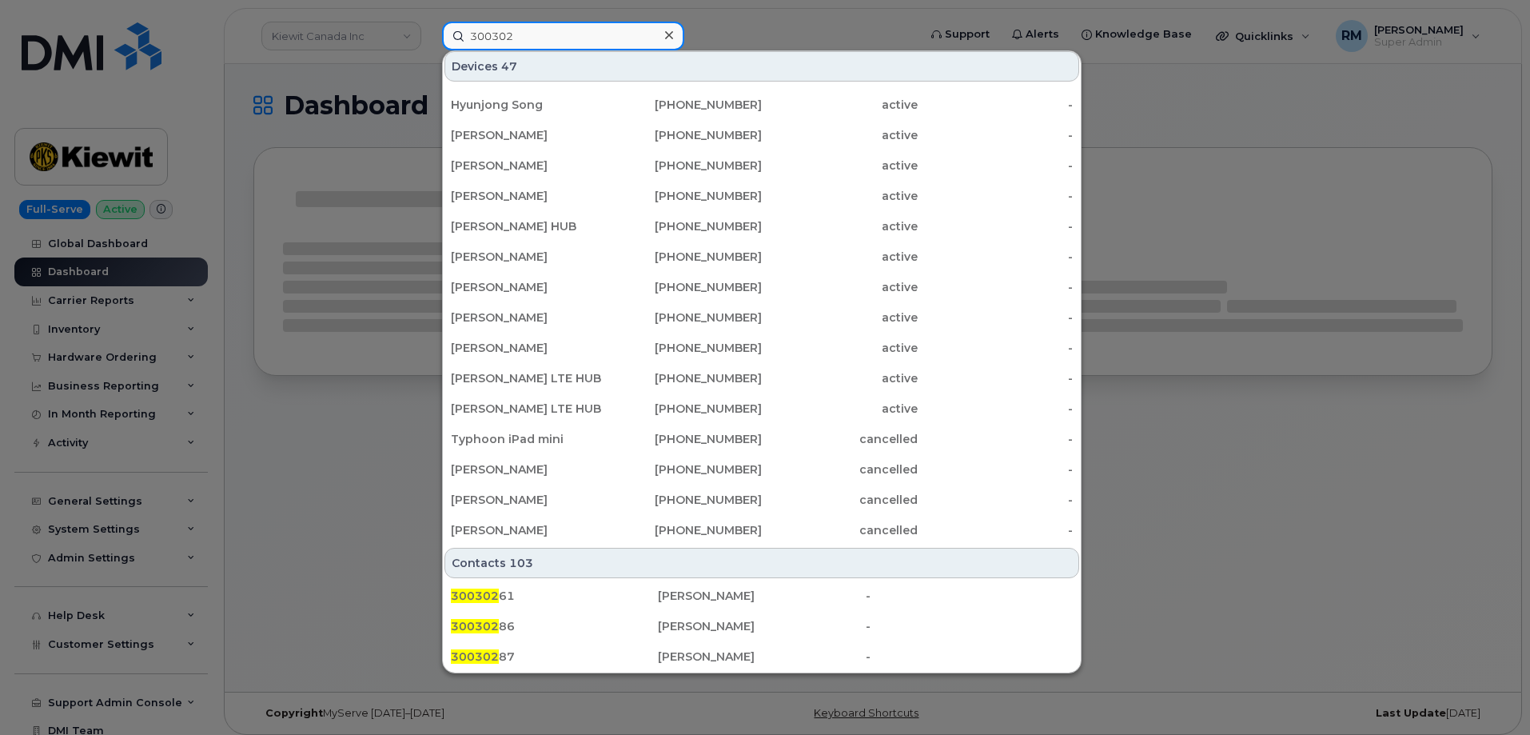
scroll to position [400, 0]
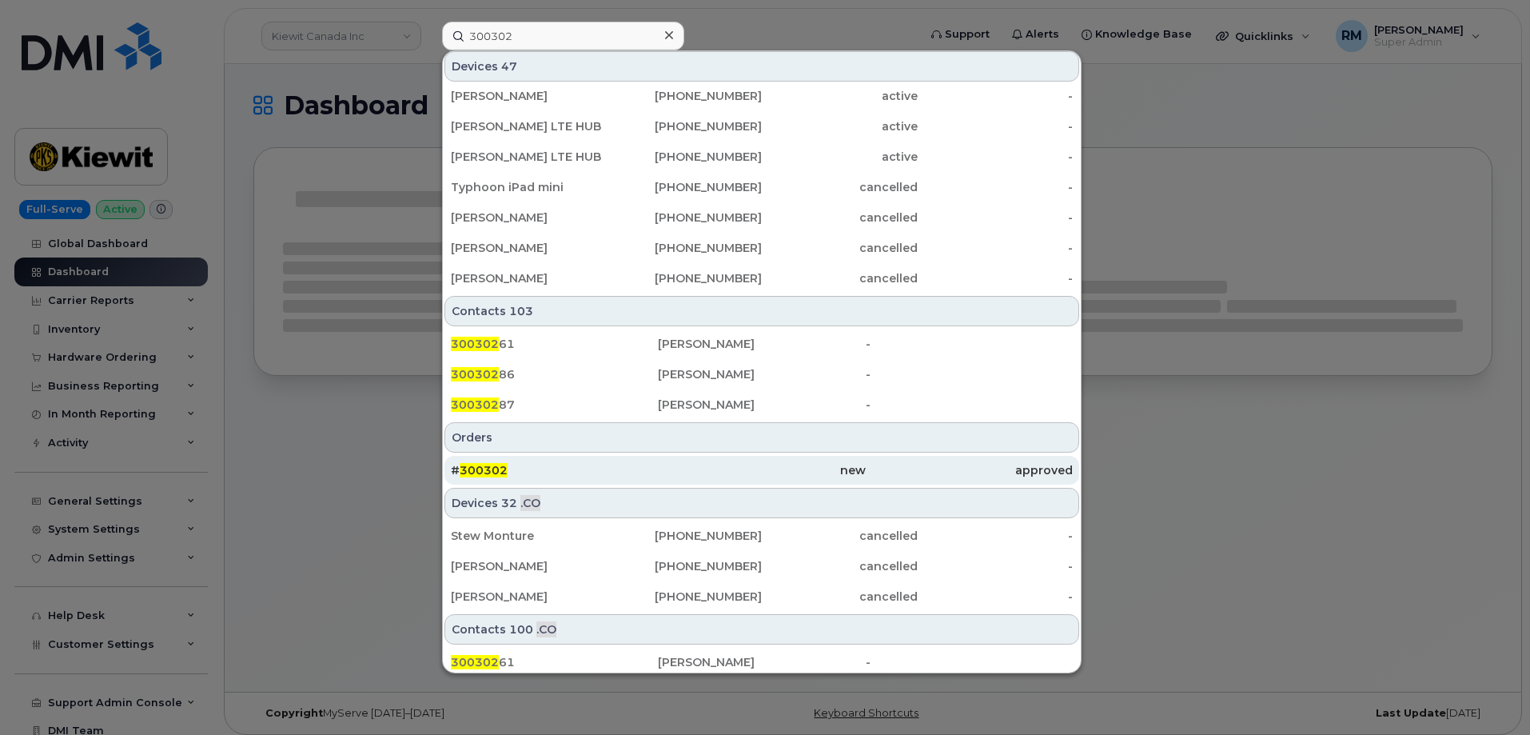
click at [488, 472] on span "300302" at bounding box center [484, 470] width 48 height 14
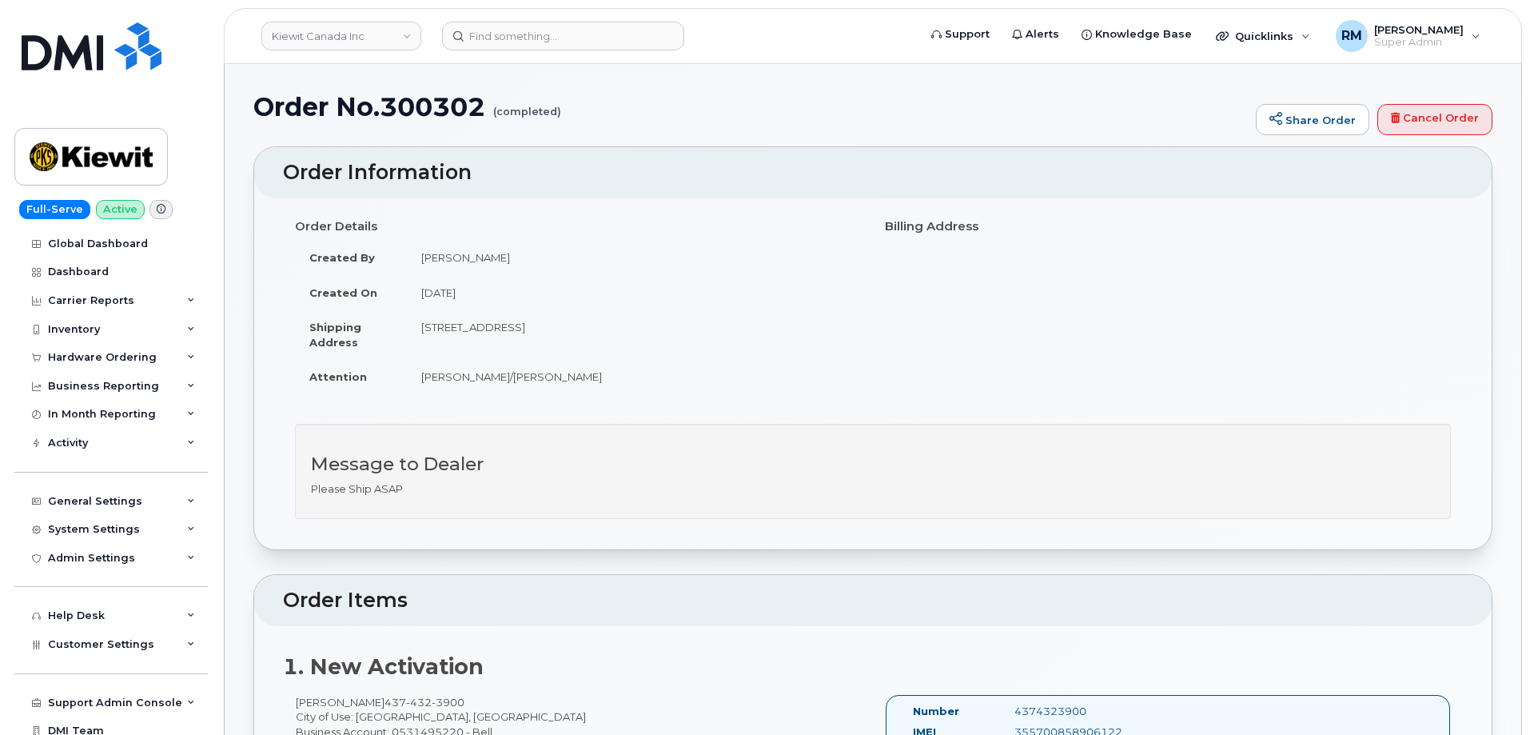
click at [1288, 319] on div "Order Details Created By [PERSON_NAME] Created On [DATE] Shipping Address [STRE…" at bounding box center [873, 311] width 1180 height 196
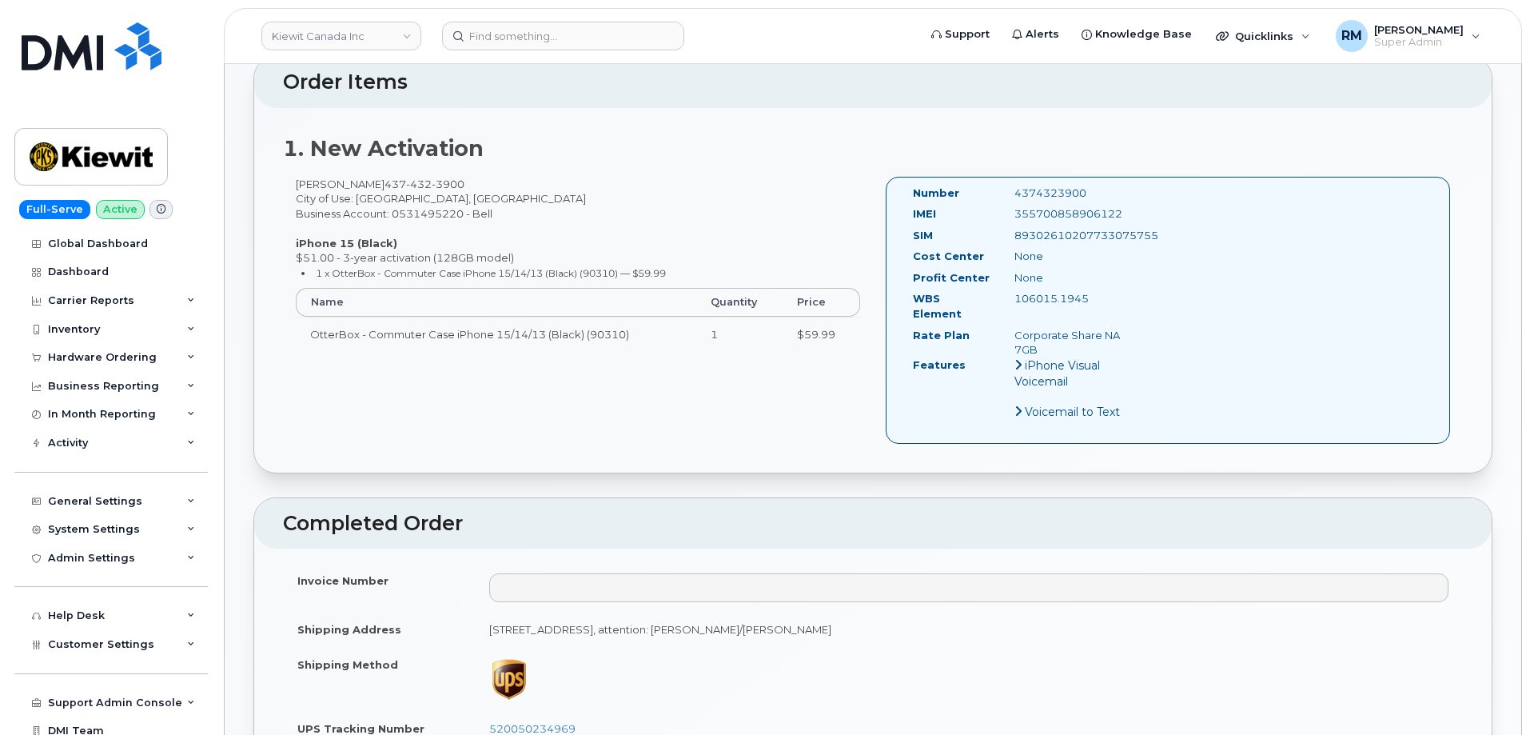
scroll to position [720, 0]
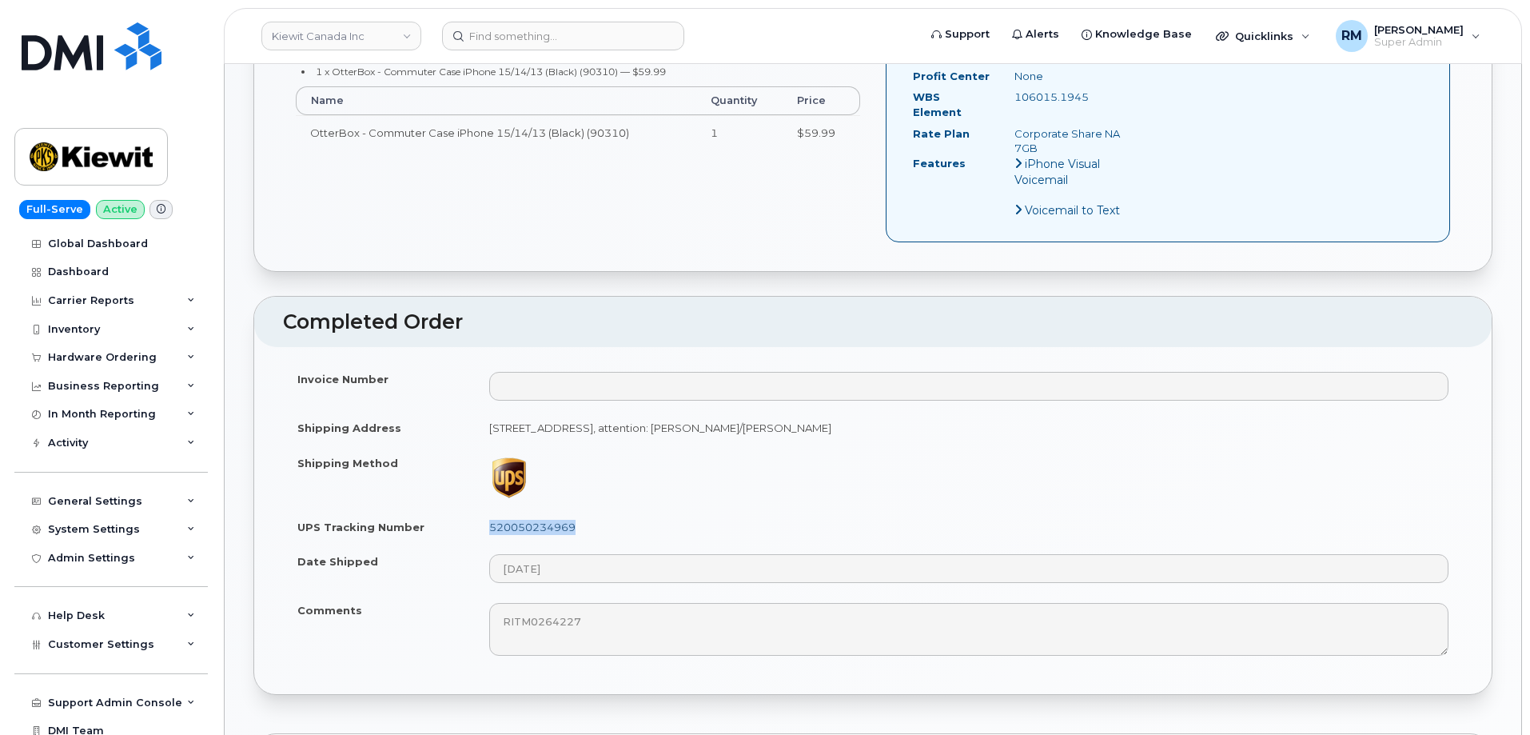
drag, startPoint x: 584, startPoint y: 515, endPoint x: 492, endPoint y: 518, distance: 92.0
click at [492, 518] on td "520050234969" at bounding box center [969, 526] width 988 height 35
copy link "520050234969"
